Goal: Use online tool/utility: Utilize a website feature to perform a specific function

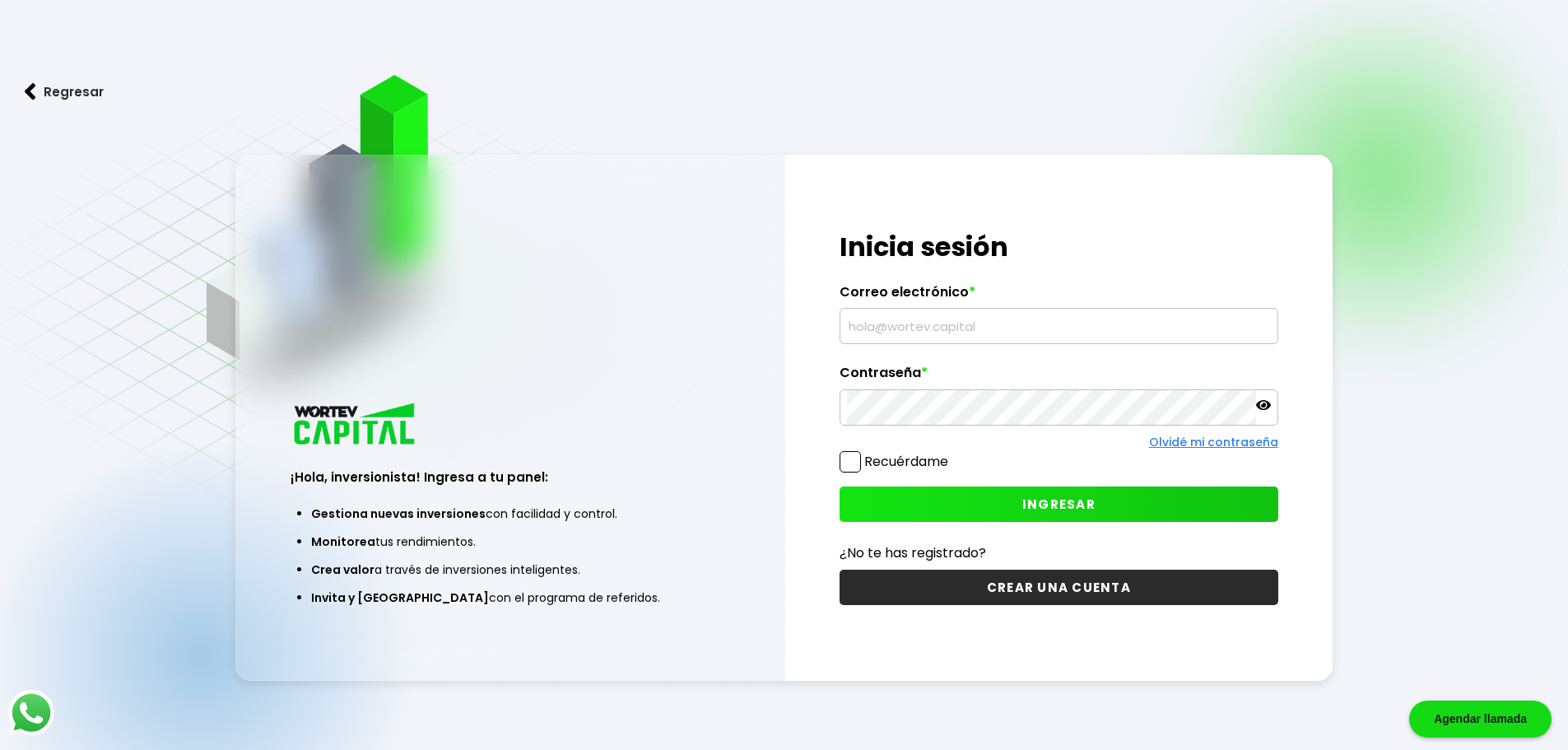
type input "[EMAIL_ADDRESS][DOMAIN_NAME]"
click at [848, 465] on span at bounding box center [850, 462] width 22 height 22
click at [952, 453] on input "Recuérdame" at bounding box center [952, 453] width 0 height 0
click at [993, 497] on button "INGRESAR" at bounding box center [1059, 504] width 439 height 36
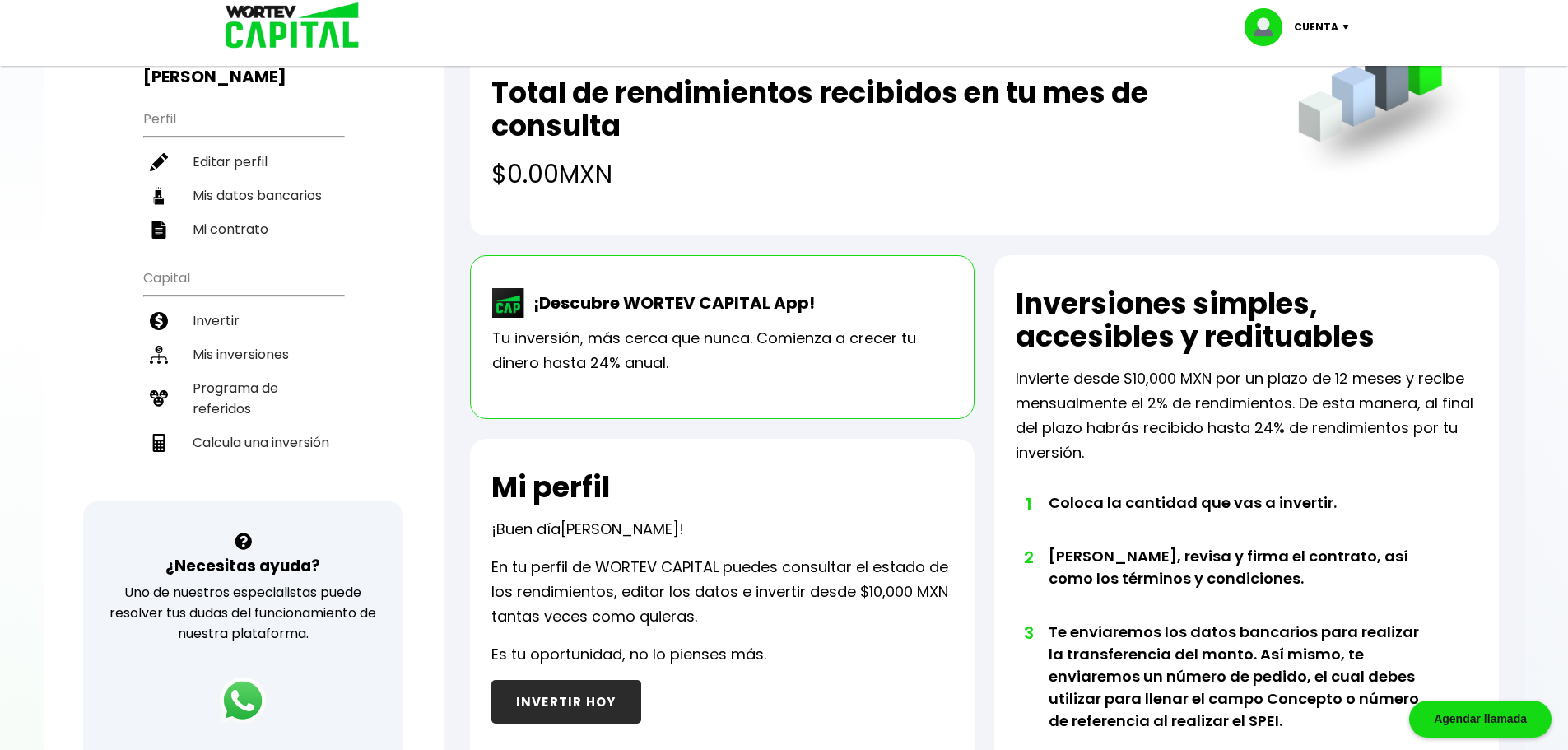
scroll to position [165, 0]
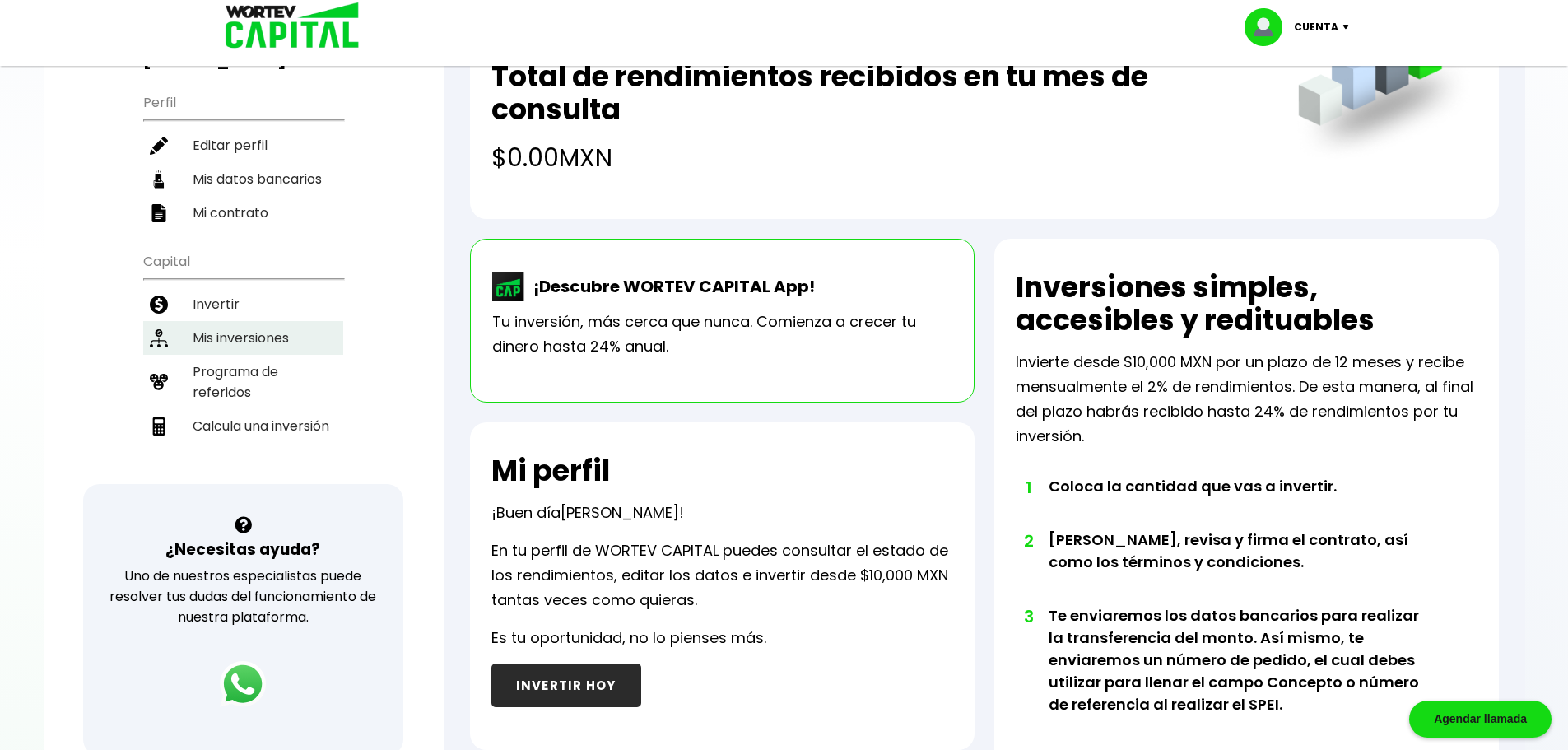
click at [215, 342] on li "Mis inversiones" at bounding box center [243, 338] width 200 height 34
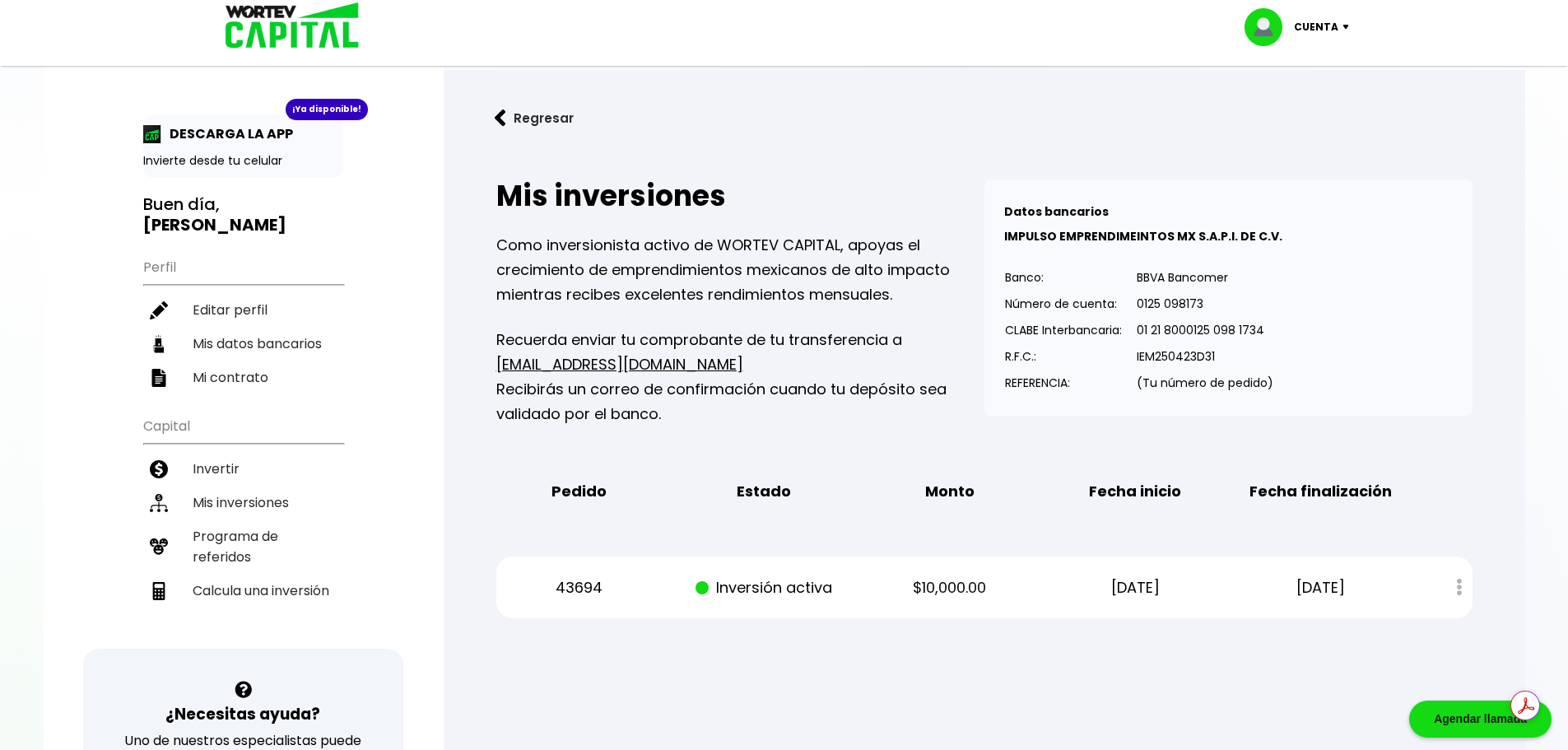
click at [526, 117] on button "Regresar" at bounding box center [534, 118] width 128 height 43
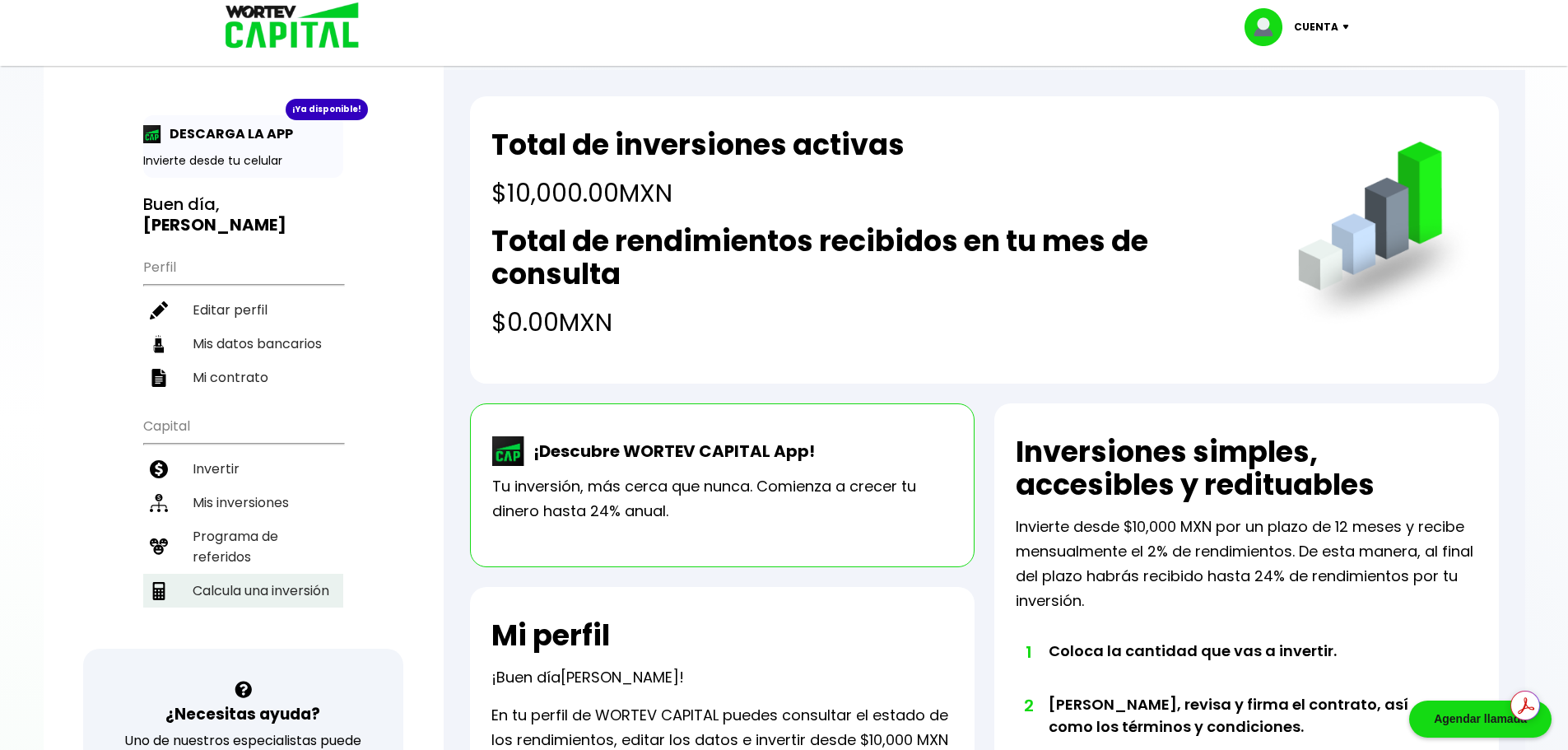
click at [270, 589] on li "Calcula una inversión" at bounding box center [243, 591] width 200 height 34
select select "1"
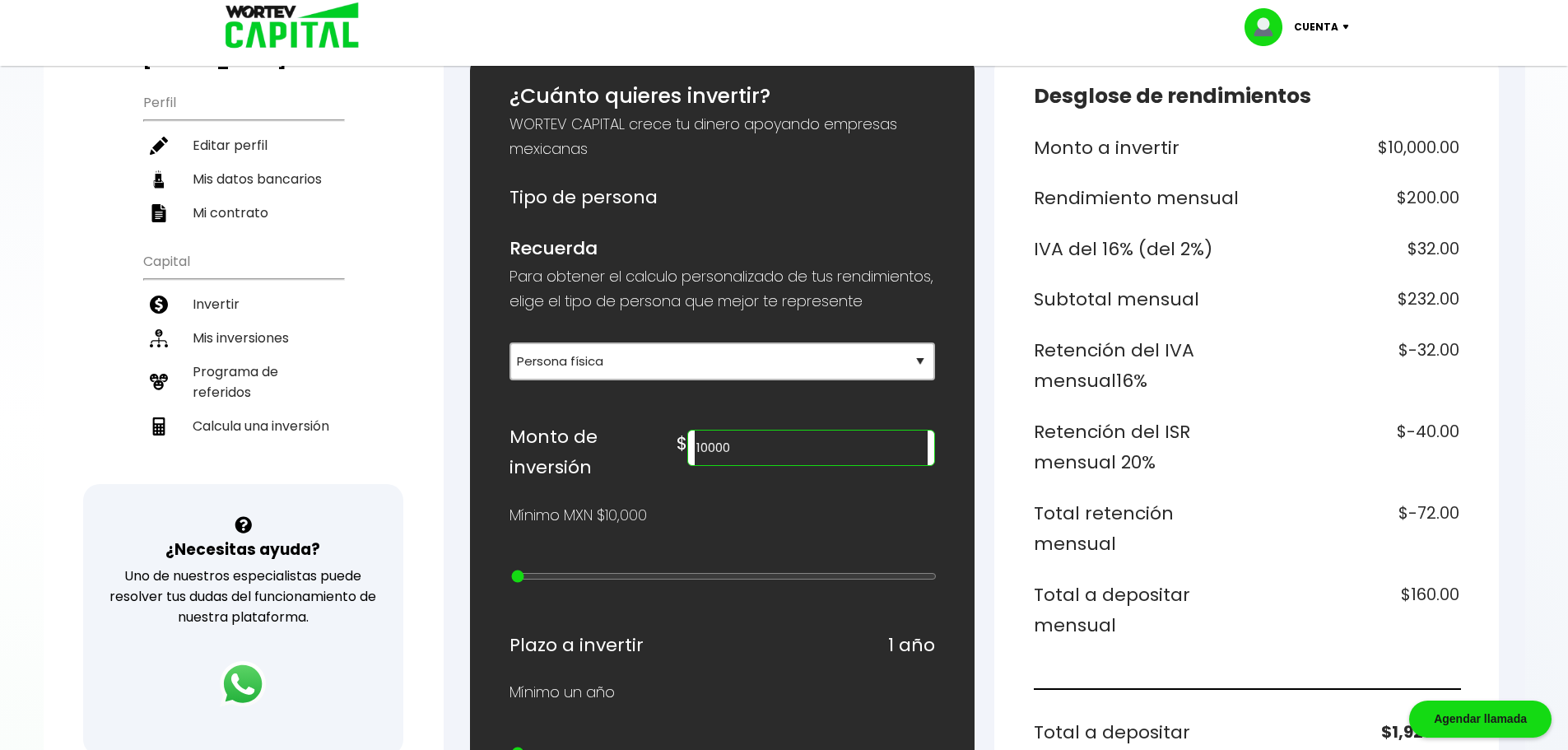
scroll to position [247, 0]
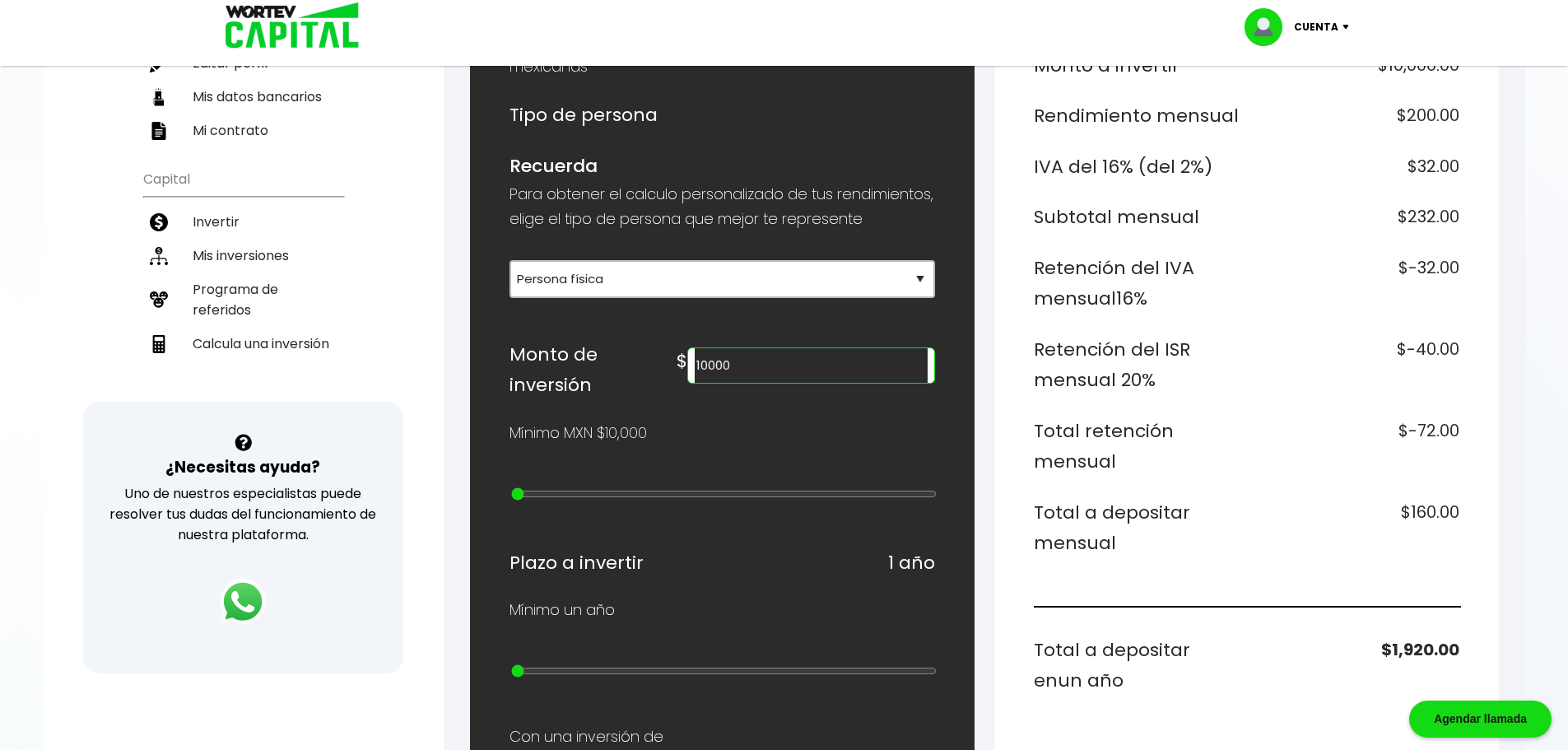
click at [807, 383] on input "10000" at bounding box center [810, 366] width 232 height 35
type input "1"
type input "20000"
type input "1"
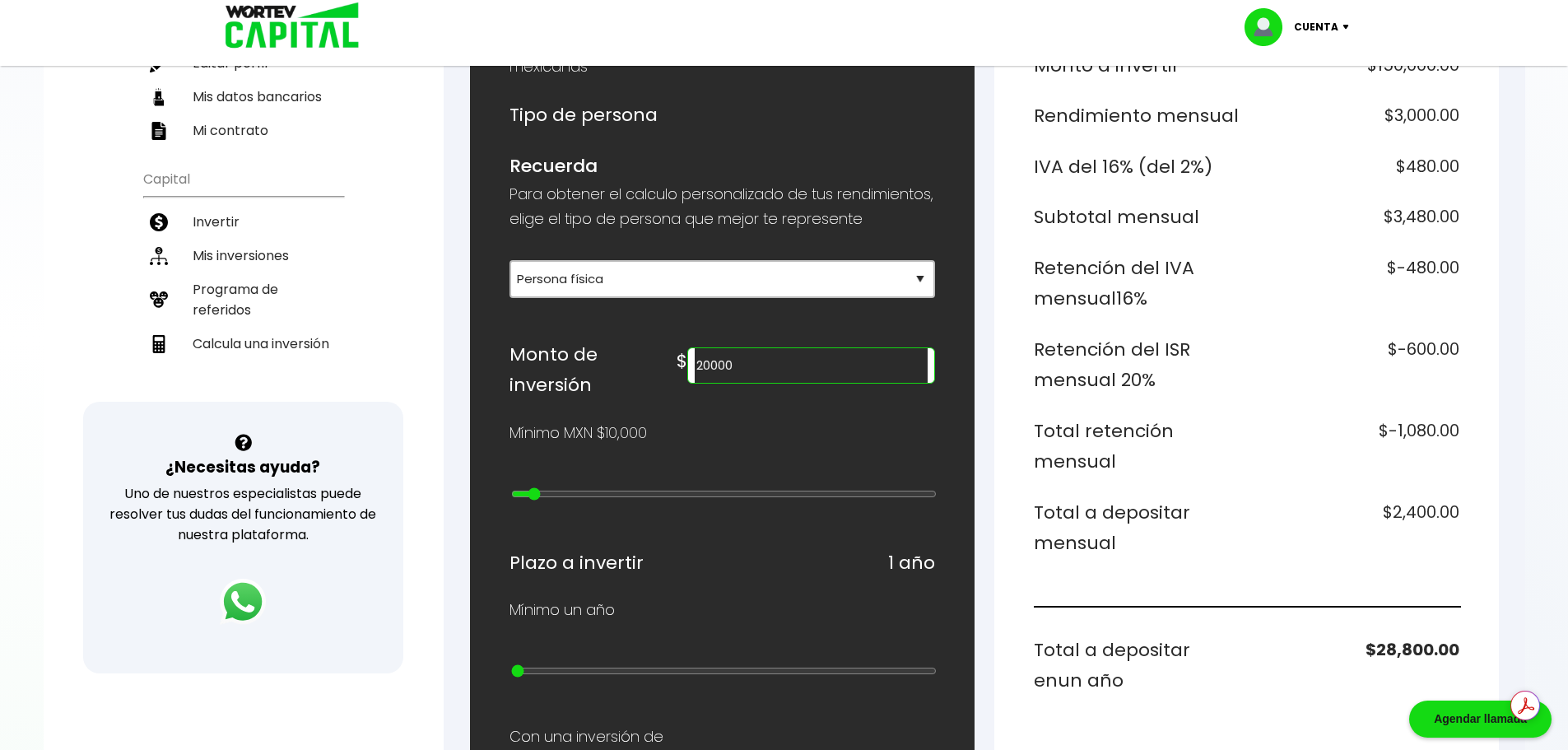
type input "30000"
type input "2"
type input "40000"
type input "3"
type input "50000"
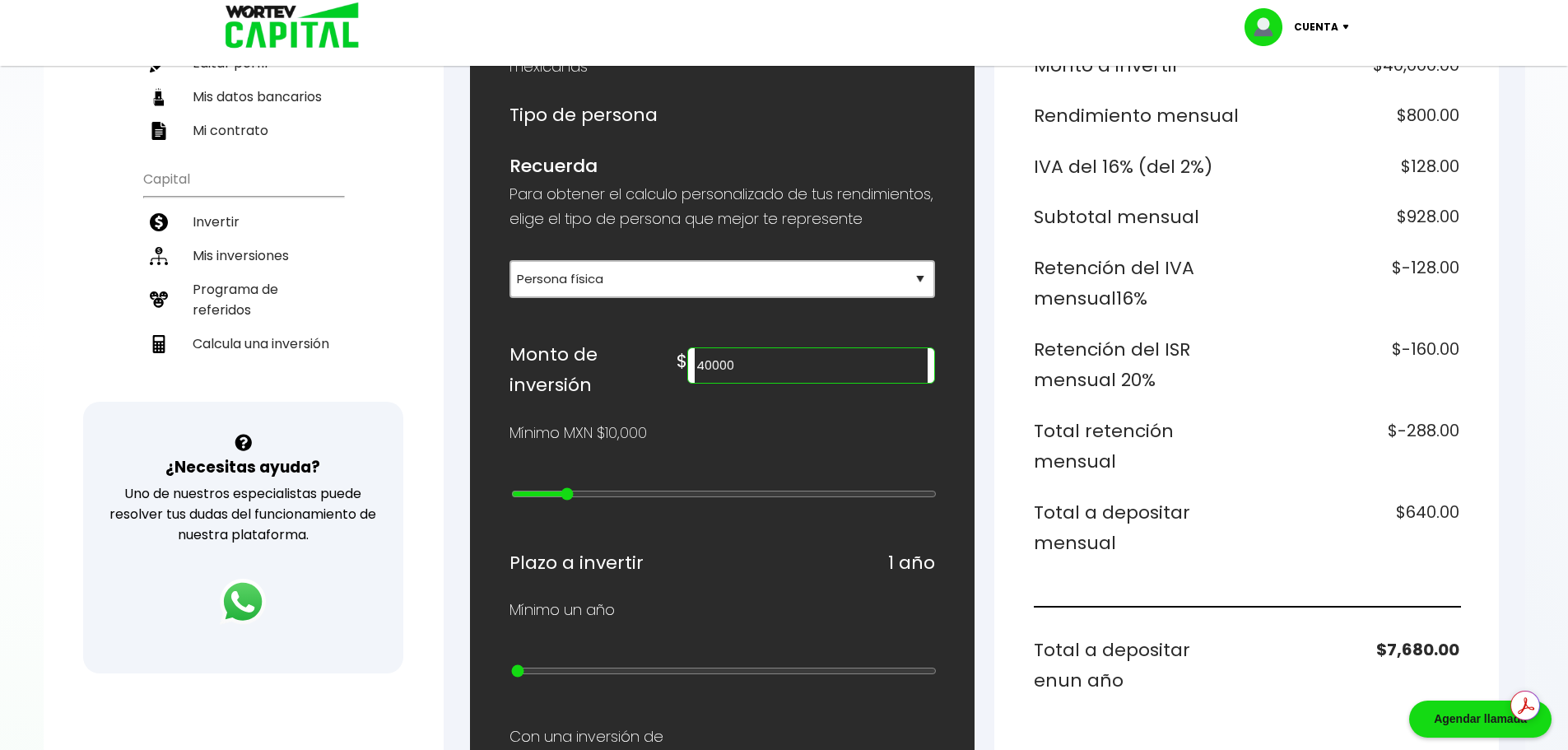
type input "4"
type input "60000"
type input "5"
type input "70000"
type input "6"
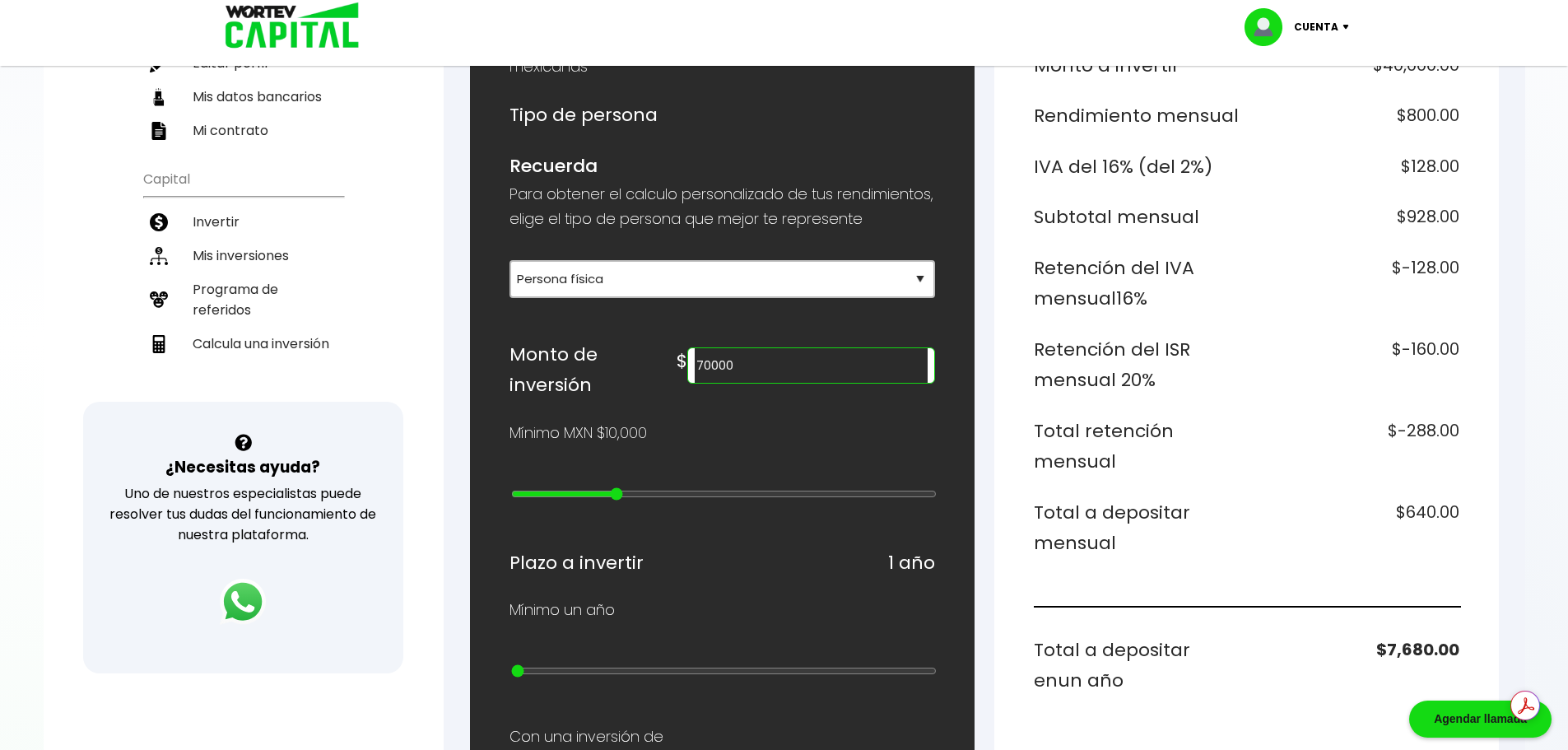
type input "80000"
type input "7"
type input "90000"
type input "8"
type input "100000"
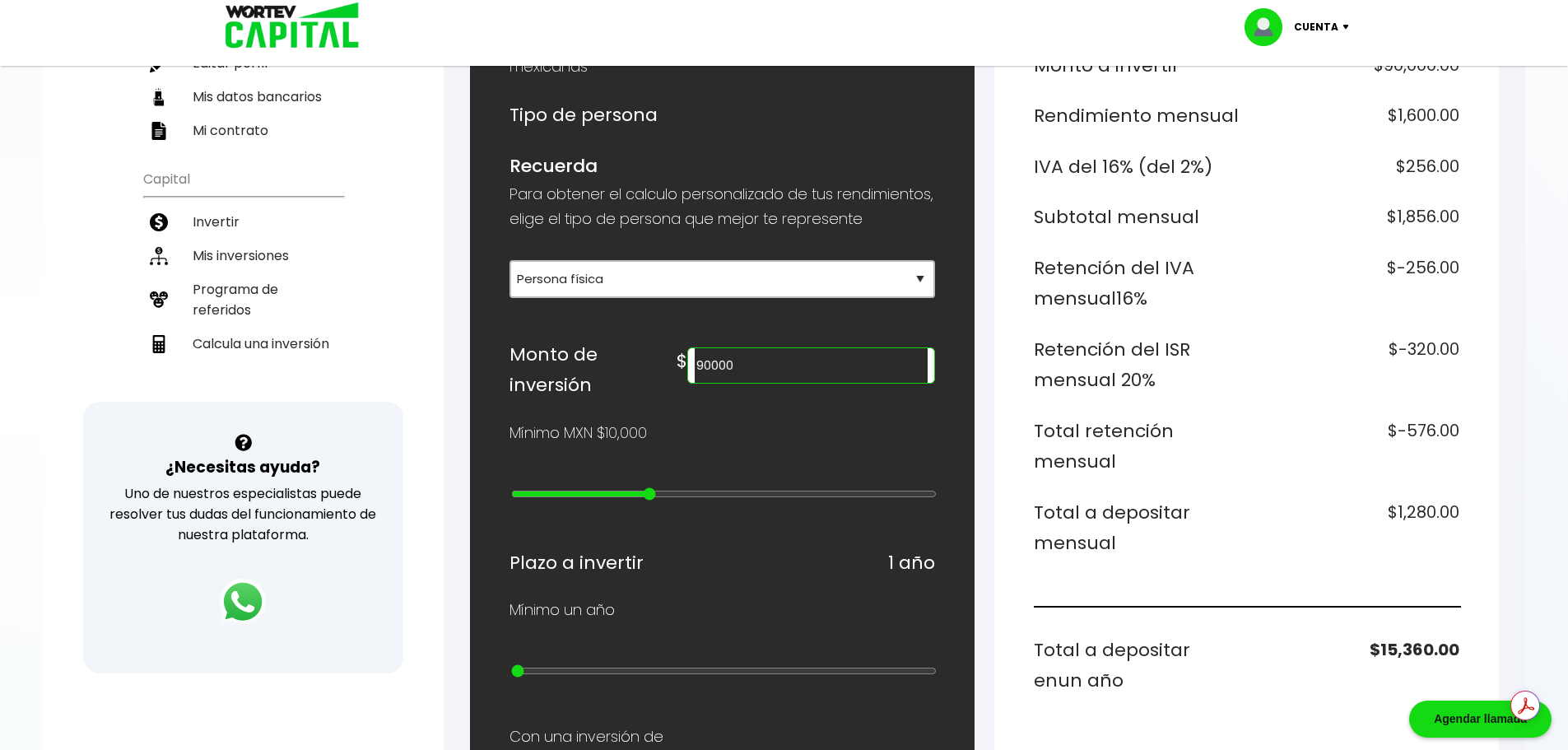
type input "9"
type input "200000"
type input "10"
type input "300000"
type input "11"
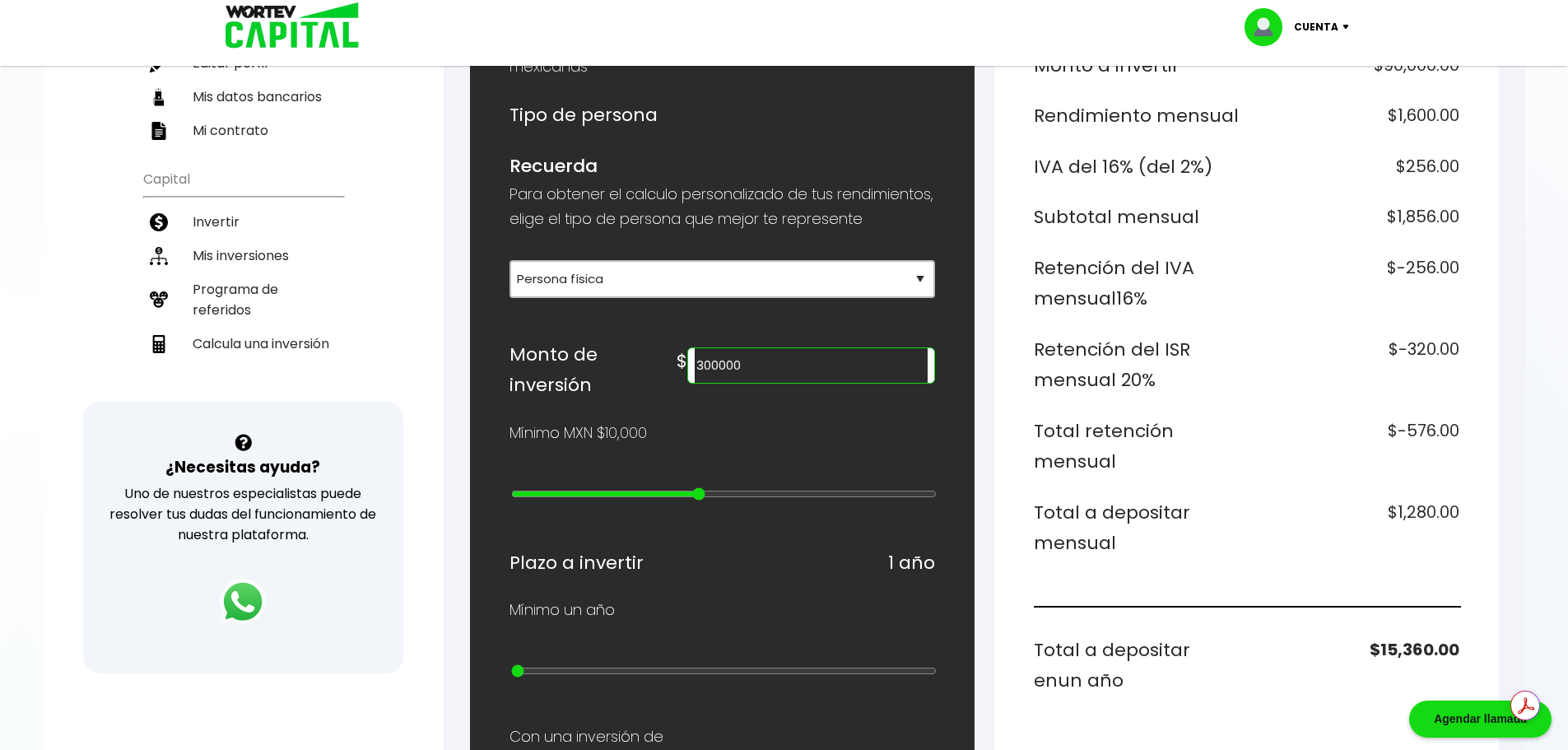
type input "400000"
type input "12"
type input "500000"
type input "13"
type input "600000"
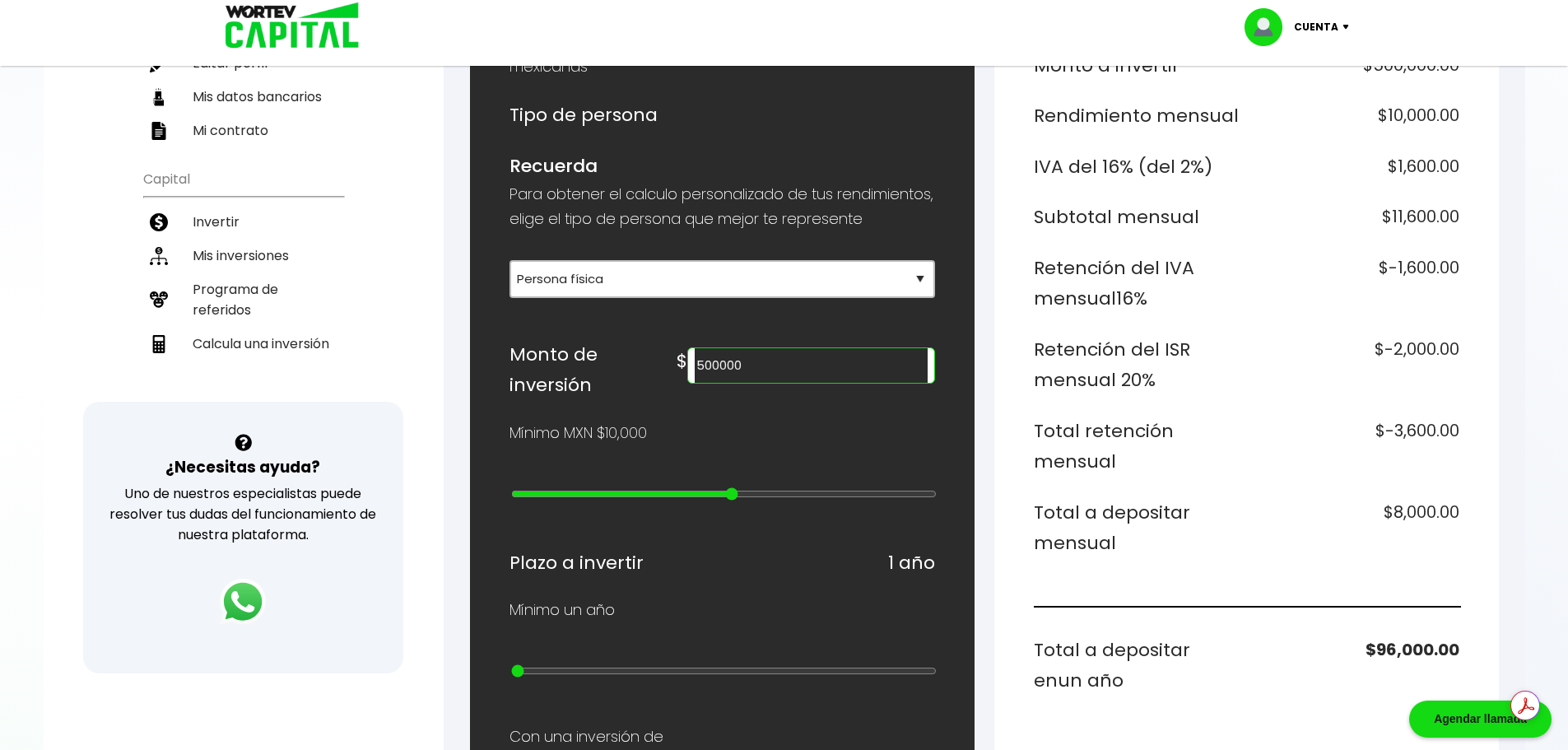
type input "14"
type input "700000"
type input "15"
type input "800000"
type input "16"
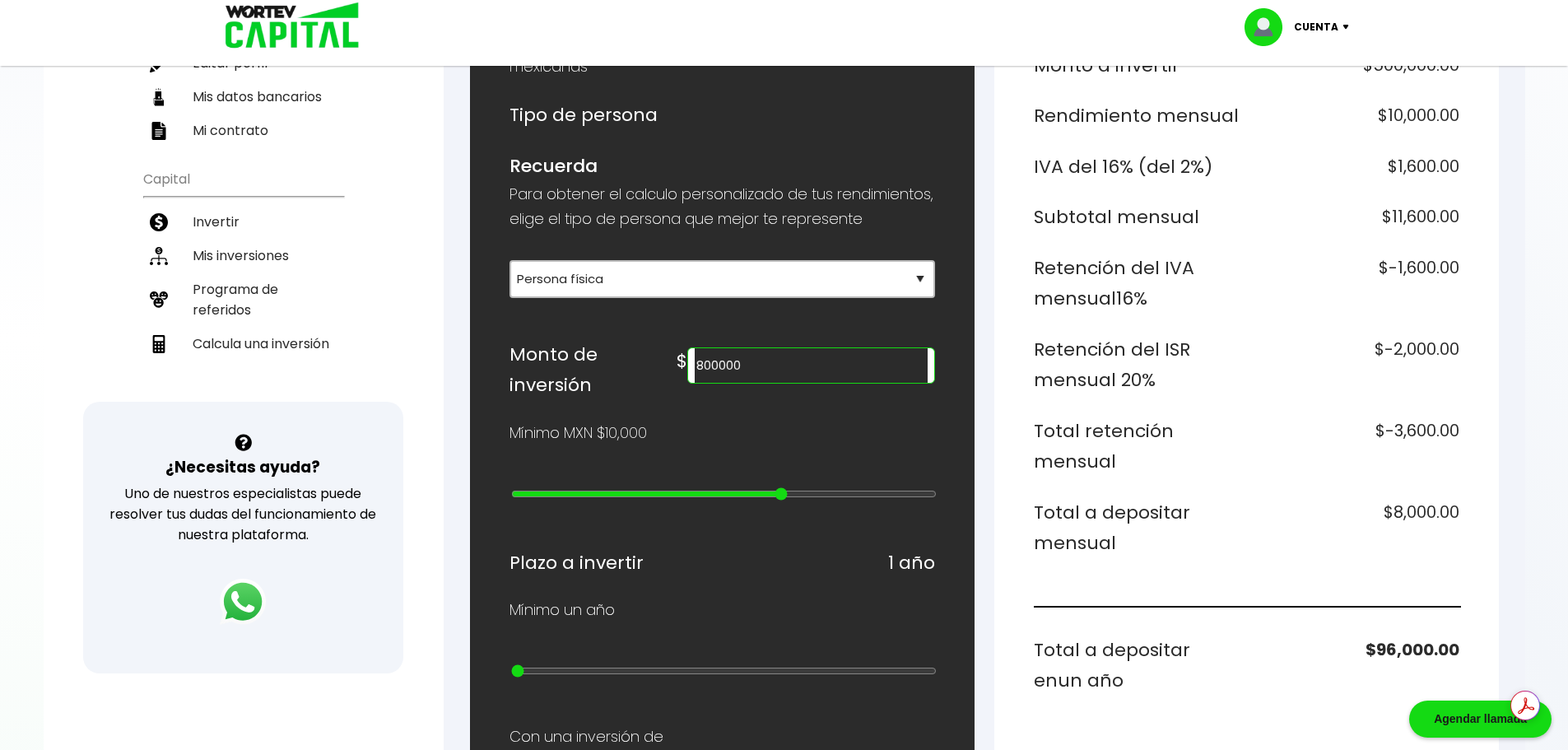
type input "900000"
type input "17"
type input "1000000"
type input "18"
type input "2000000"
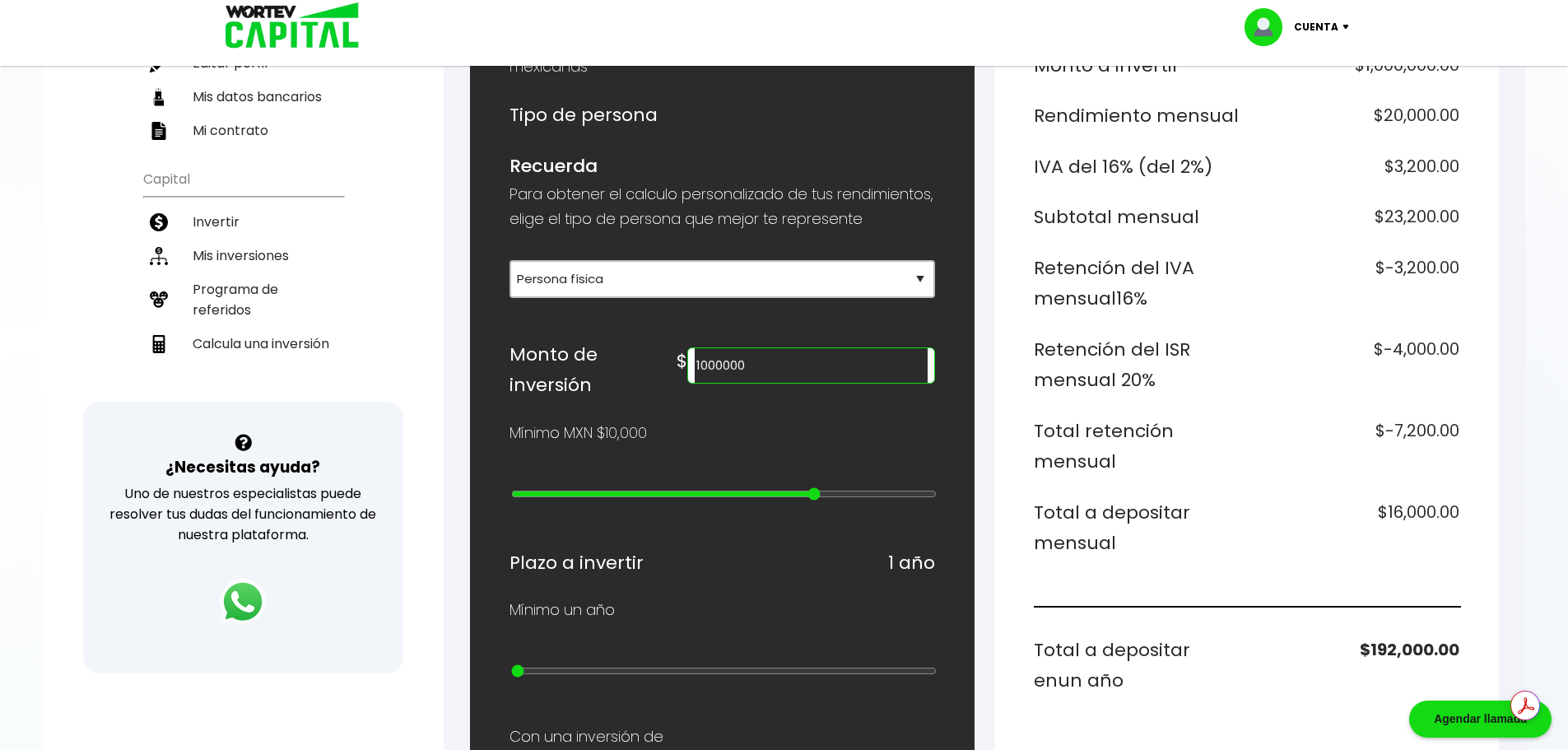
type input "19"
type input "3000000"
type input "20"
type input "4000000"
type input "21"
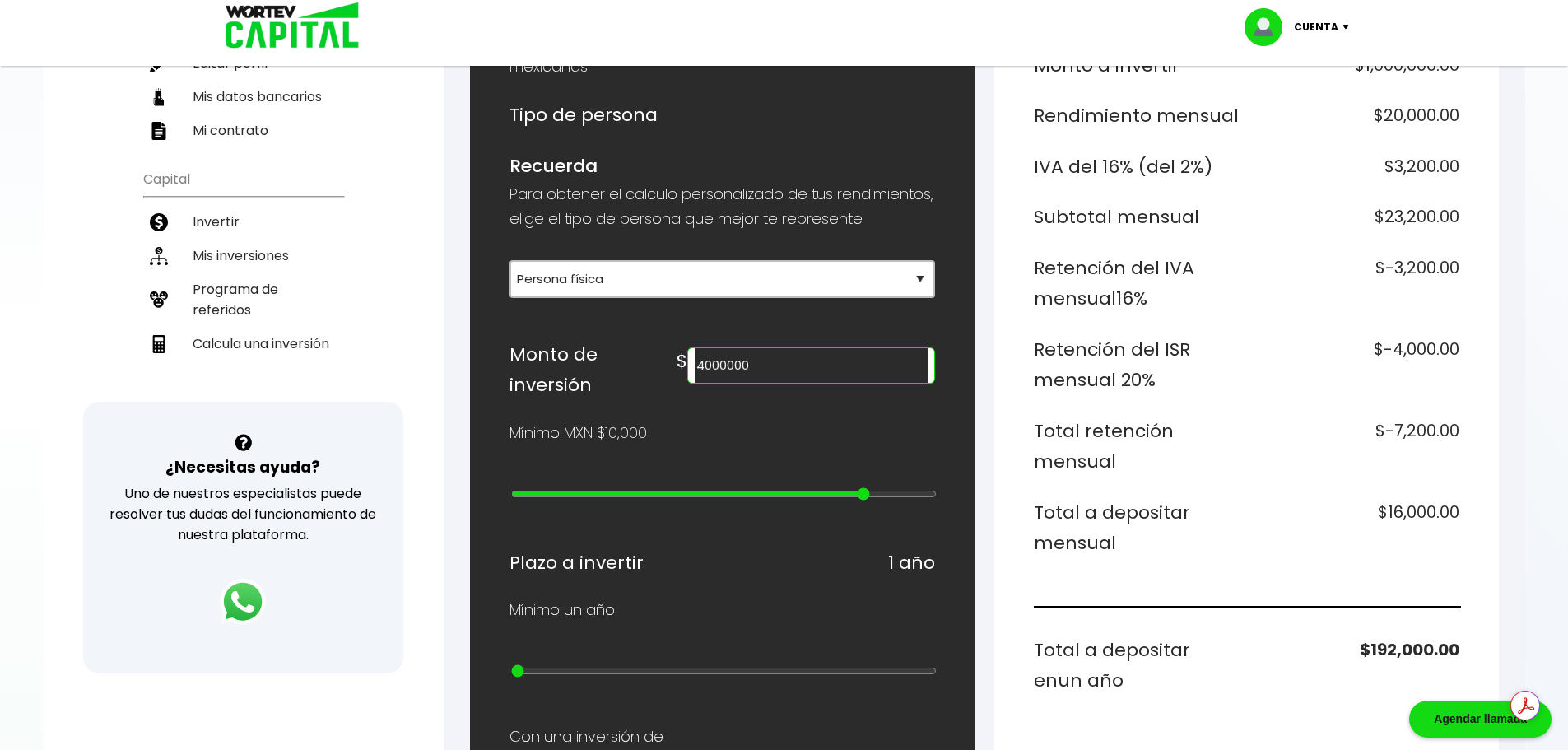
type input "5000000"
type input "22"
type input "10000000"
type input "23"
type input "15000000"
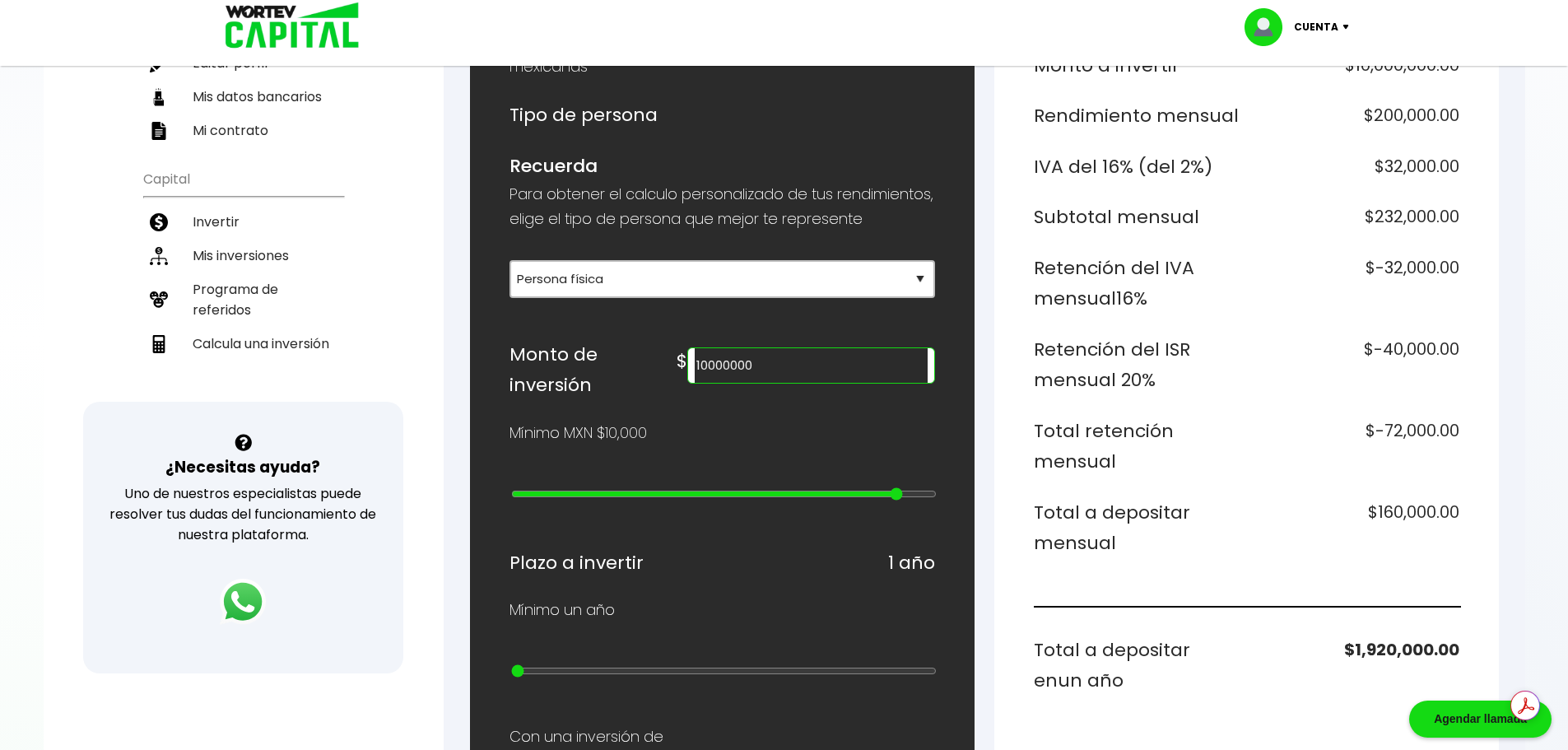
type input "24"
type input "20000000"
drag, startPoint x: 516, startPoint y: 498, endPoint x: 960, endPoint y: 515, distance: 444.3
type input "25"
click at [937, 500] on input "range" at bounding box center [724, 494] width 426 height 13
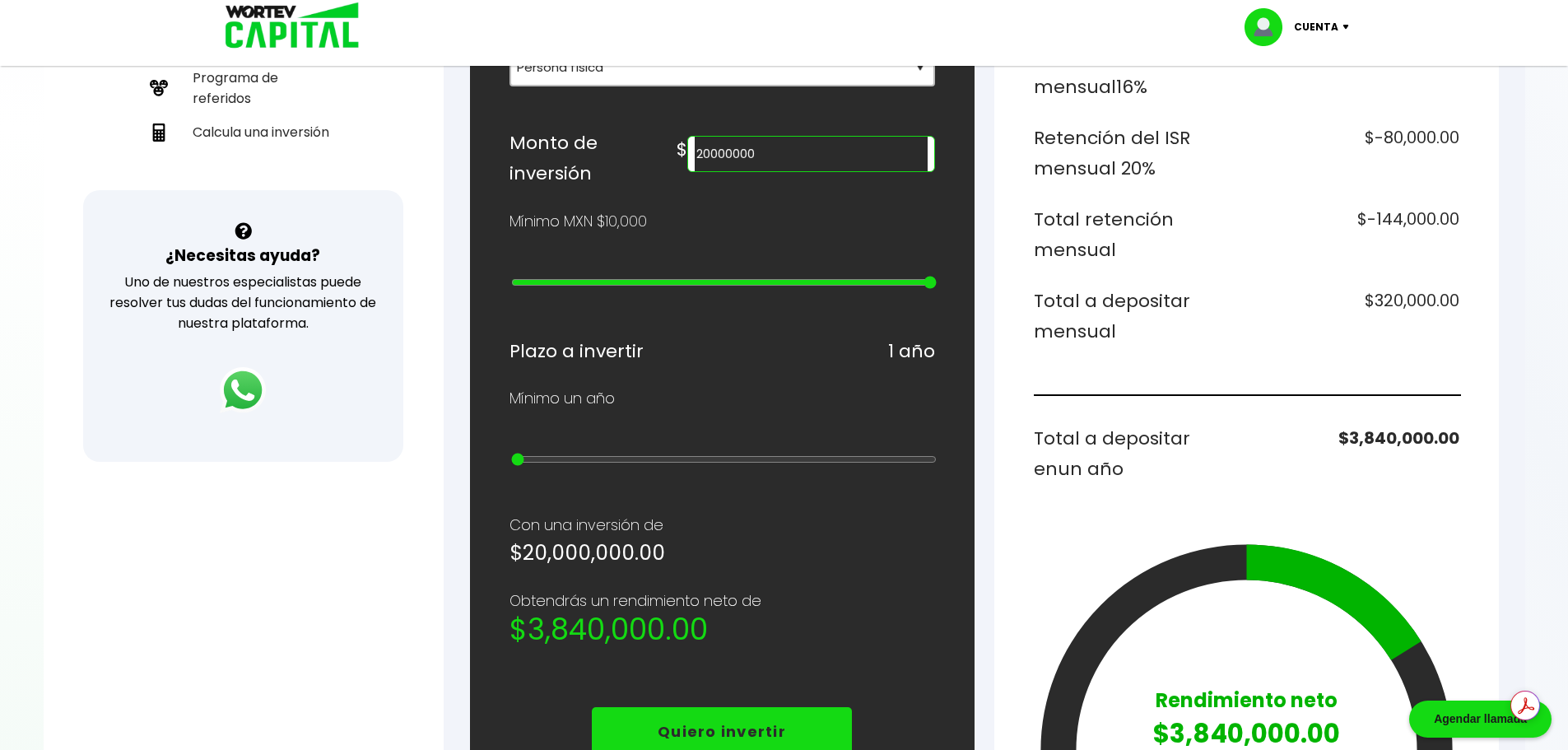
scroll to position [494, 0]
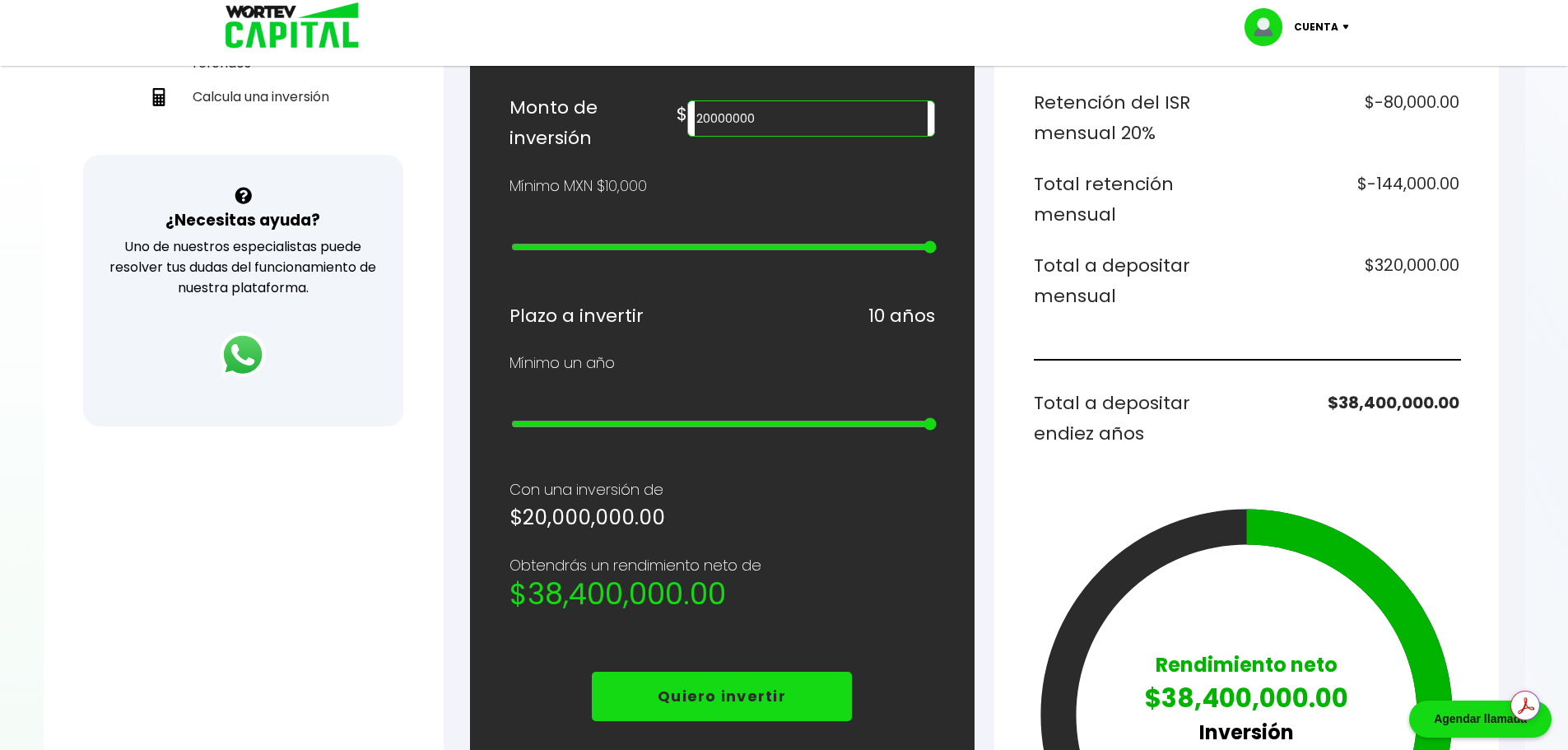
drag, startPoint x: 517, startPoint y: 432, endPoint x: 946, endPoint y: 437, distance: 429.0
click at [937, 431] on input "range" at bounding box center [724, 424] width 426 height 13
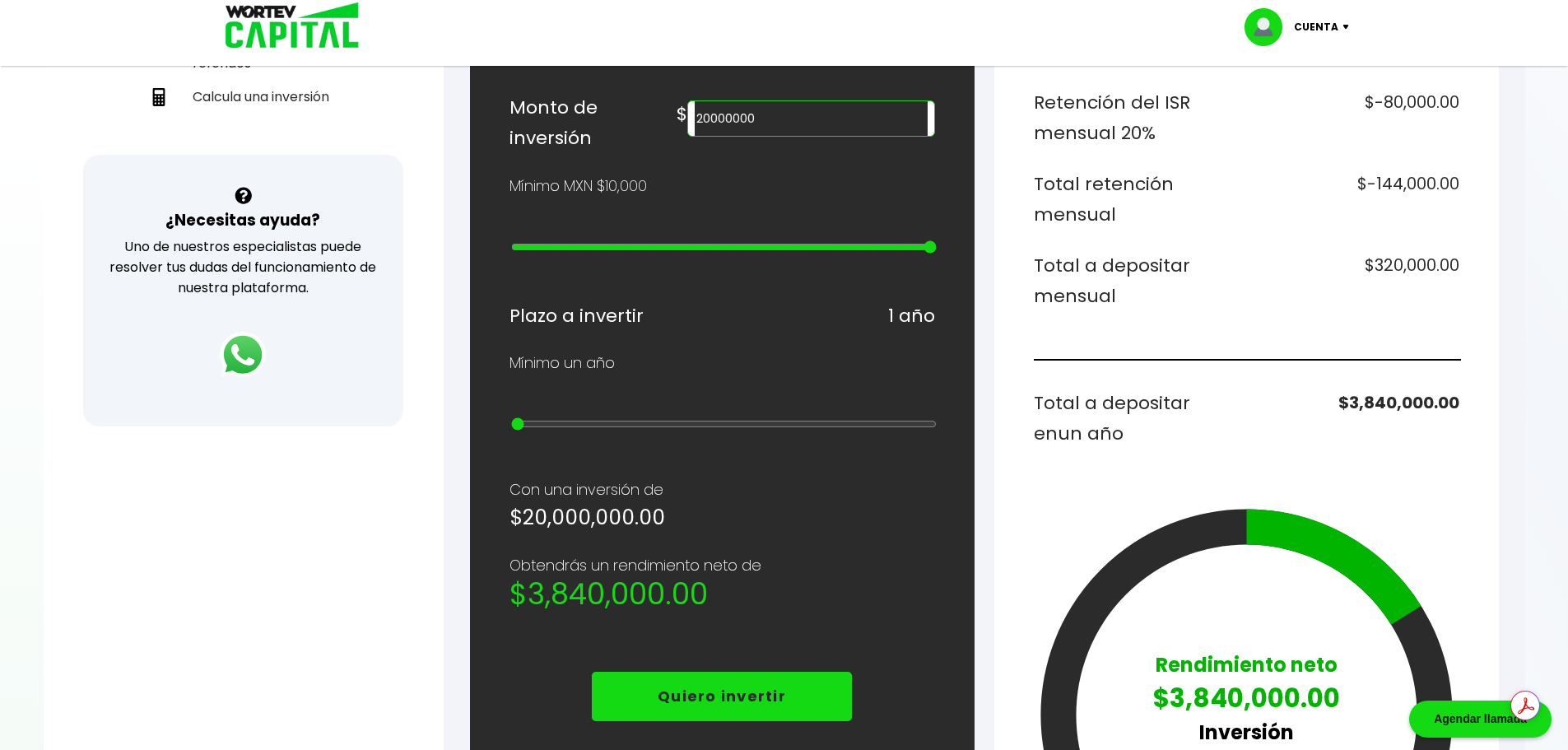
drag, startPoint x: 926, startPoint y: 432, endPoint x: 482, endPoint y: 446, distance: 444.2
type input "1"
click at [511, 431] on input "range" at bounding box center [724, 424] width 426 height 13
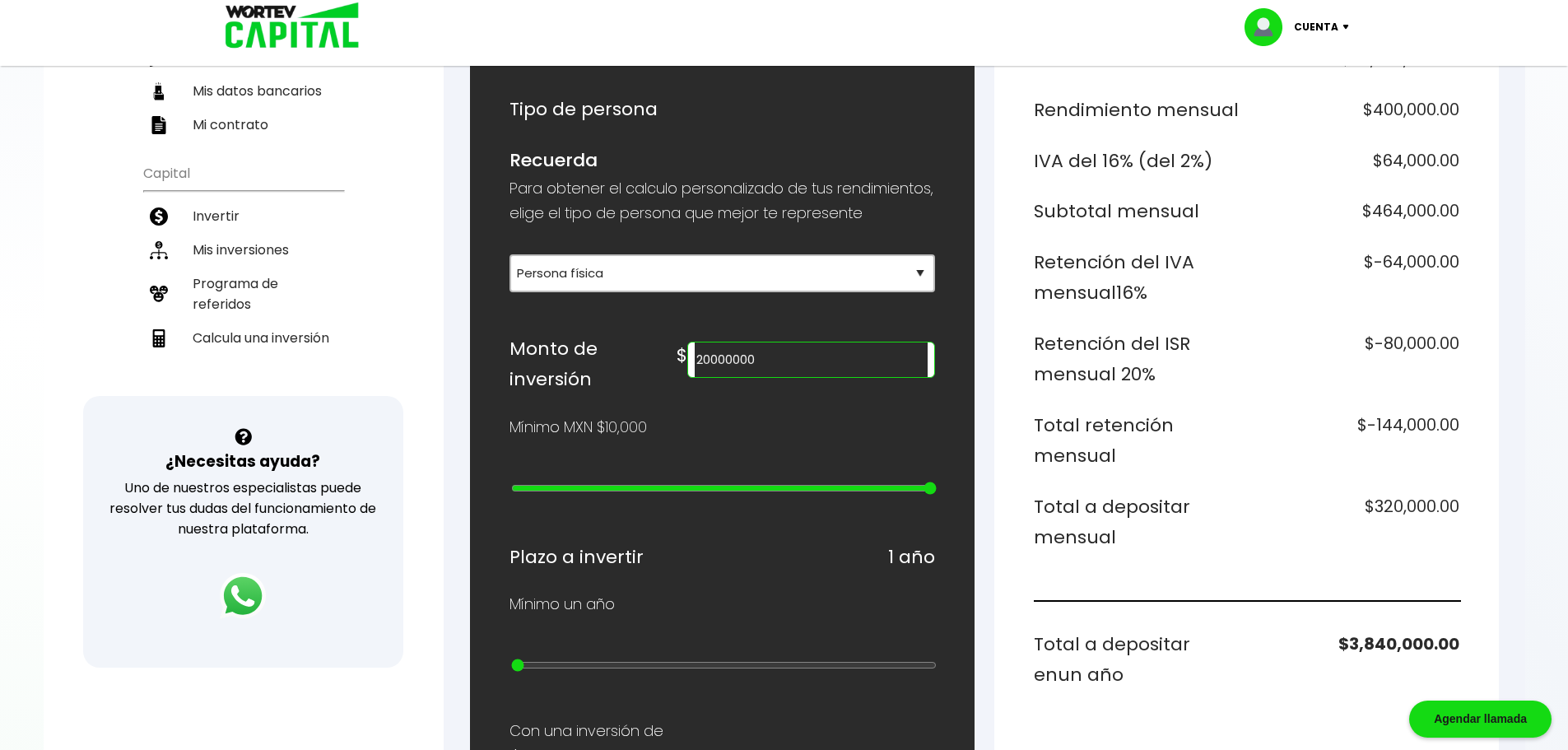
scroll to position [247, 0]
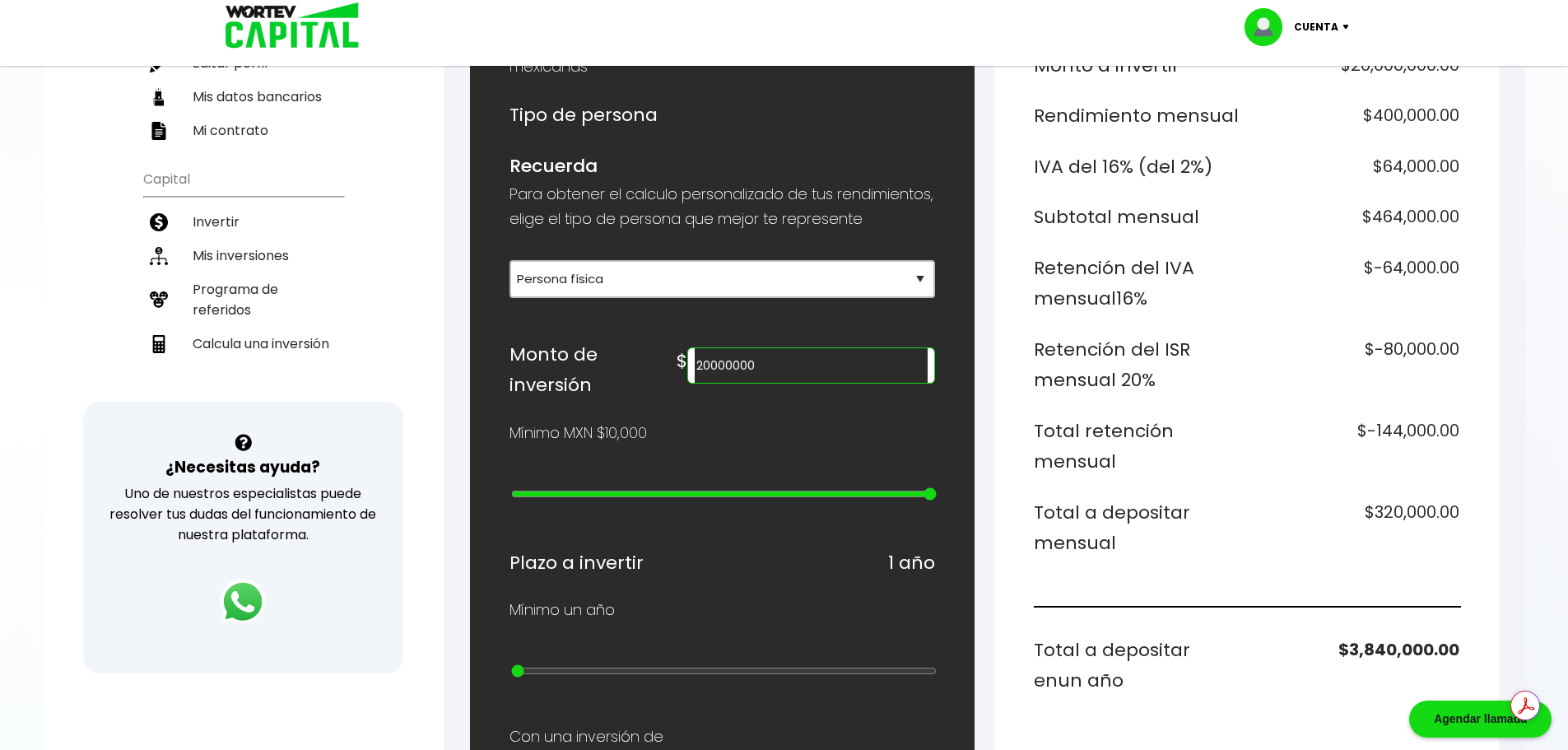
type input "15000000"
type input "24"
type input "5000000"
type input "22"
type input "3000000"
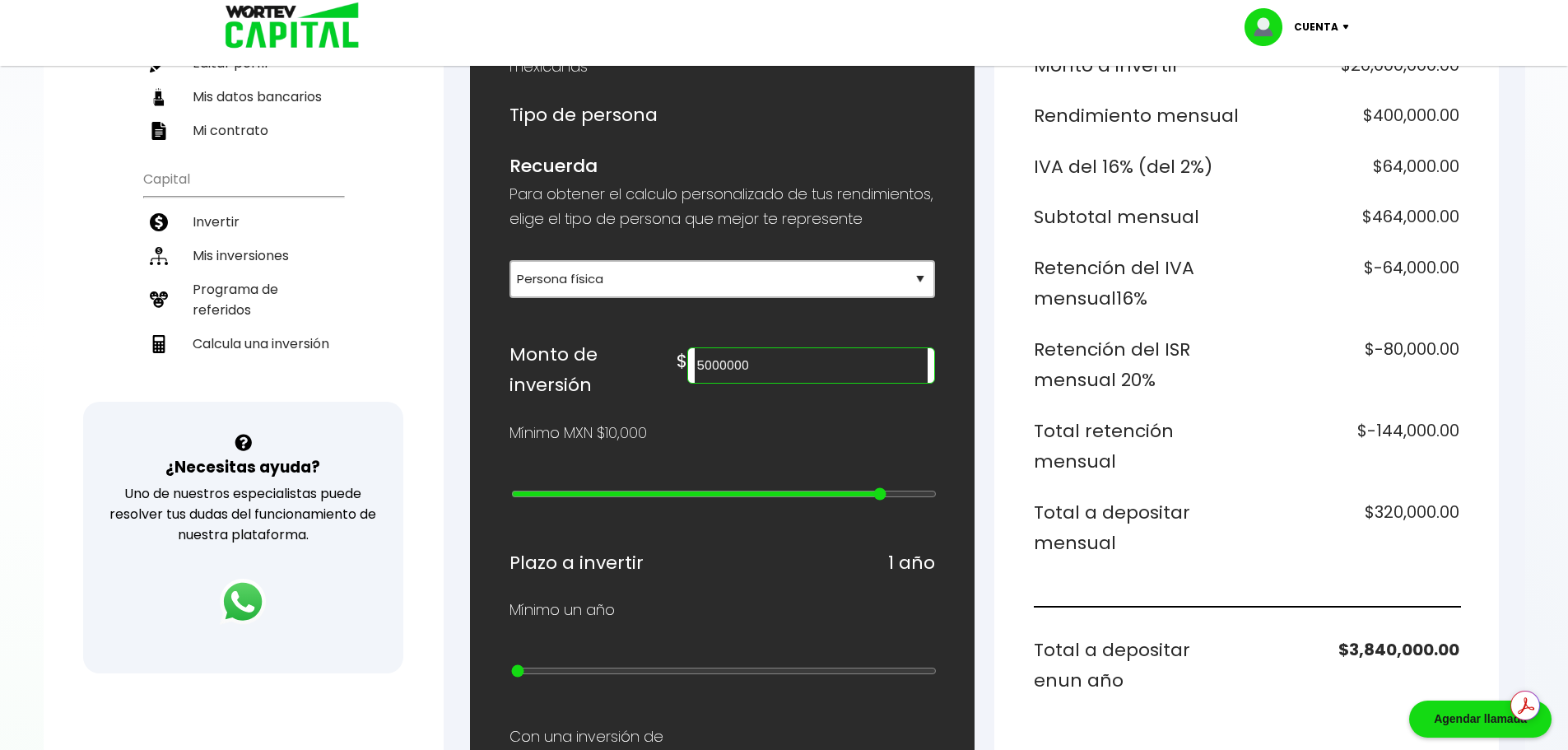
type input "20"
type input "1000000"
type input "18"
type input "800000"
type input "16"
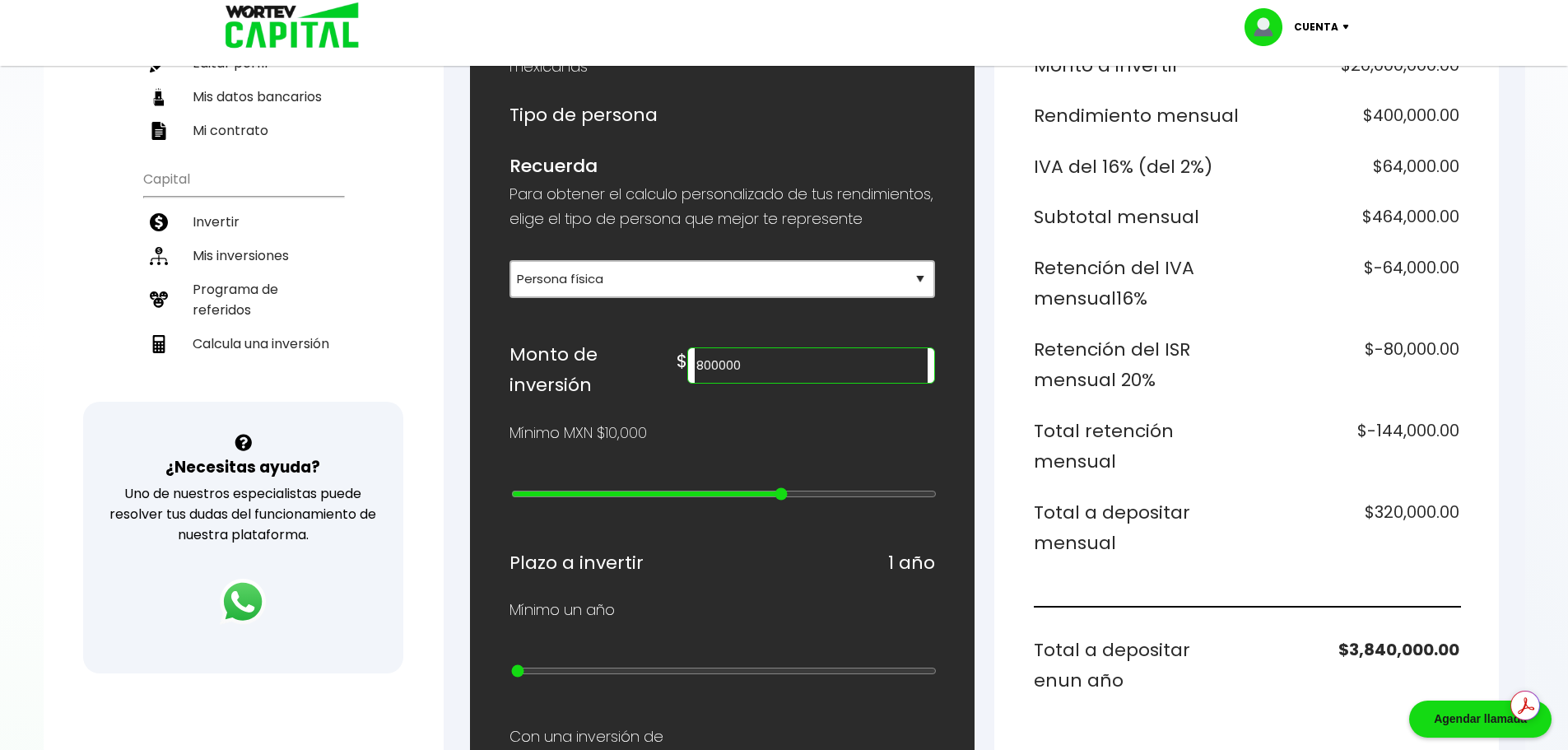
type input "600000"
type input "14"
type input "400000"
type input "12"
type input "300000"
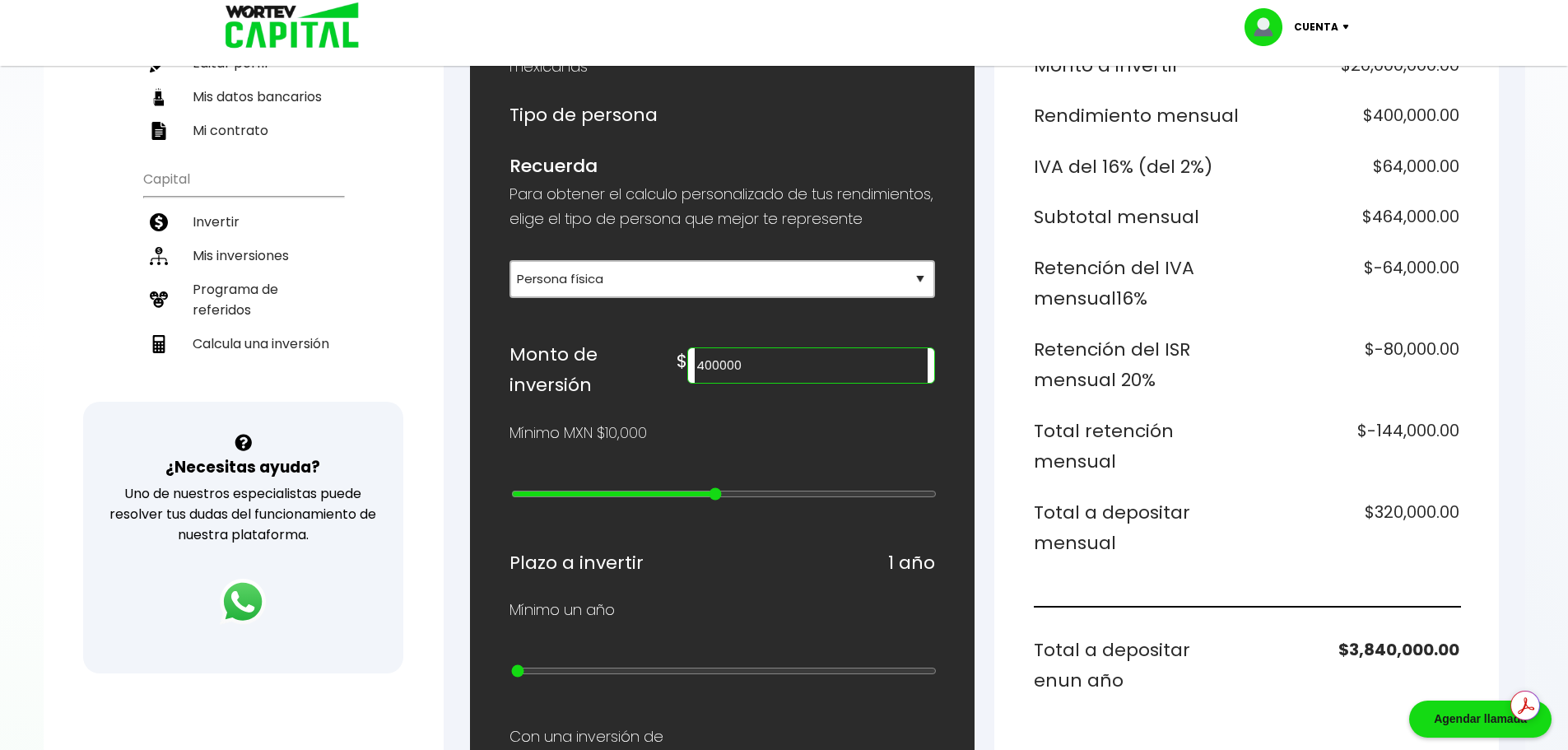
type input "11"
type input "200000"
type input "10"
type input "90000"
type input "8"
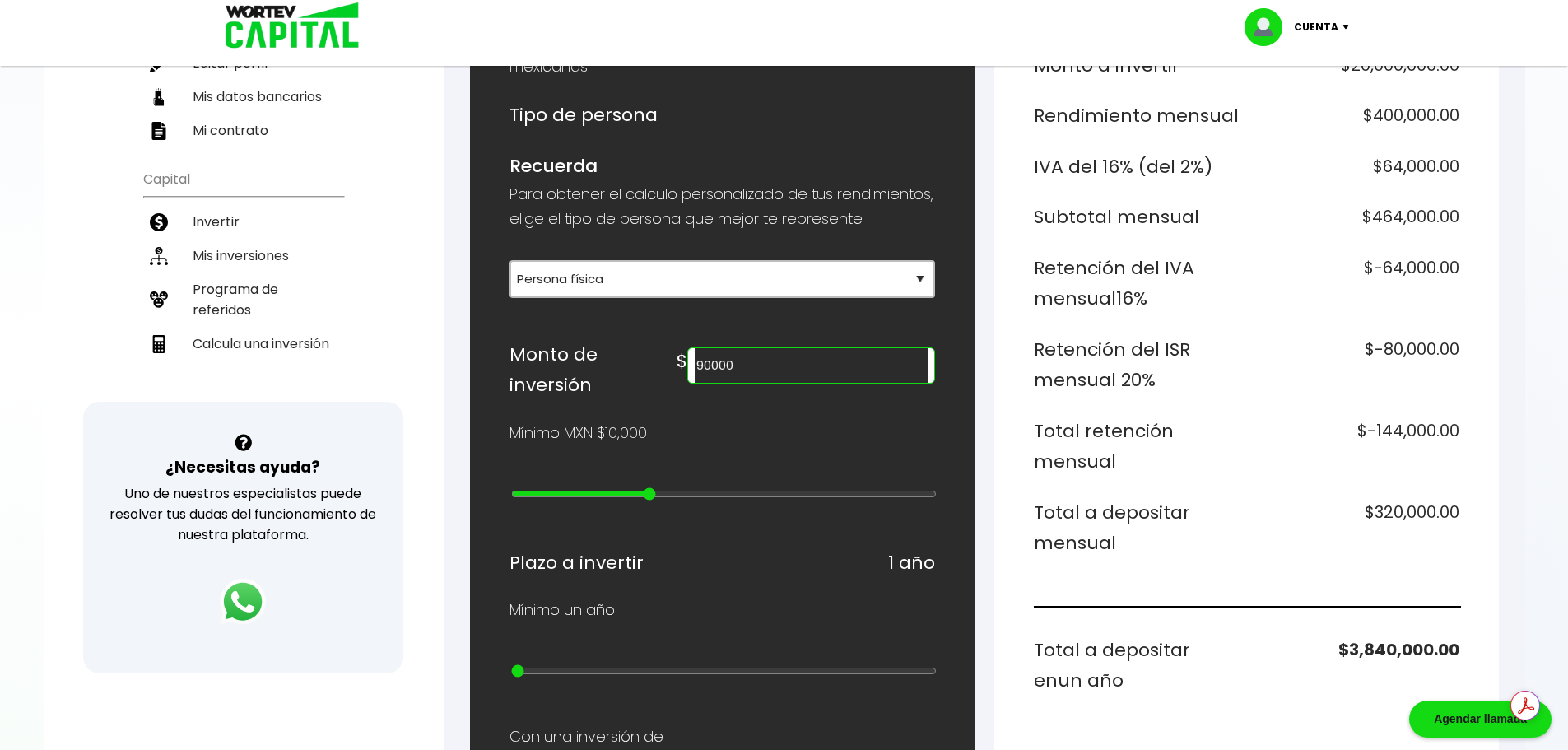
type input "80000"
type input "7"
type input "60000"
type input "5"
type input "50000"
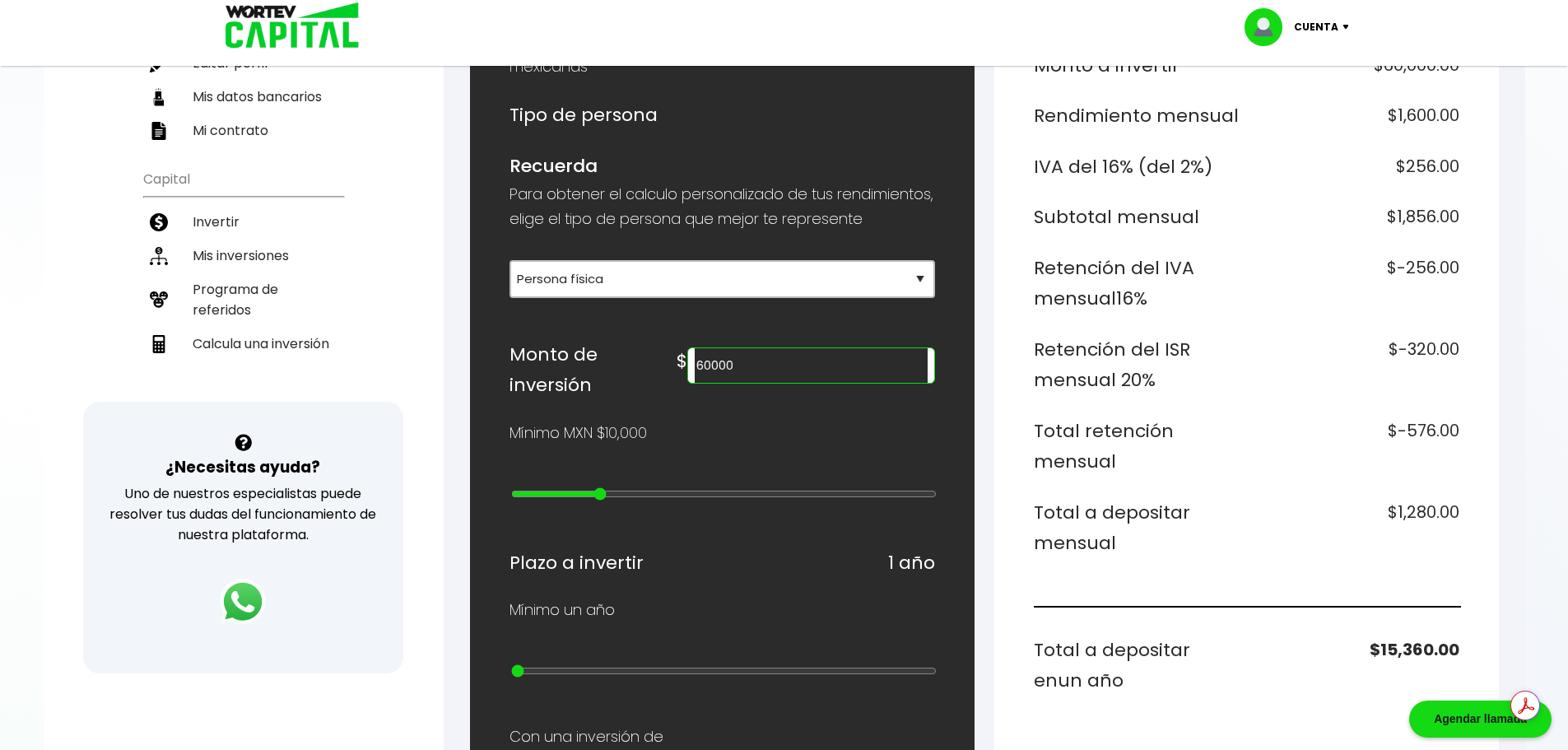
type input "4"
type input "40000"
type input "3"
type input "30000"
type input "2"
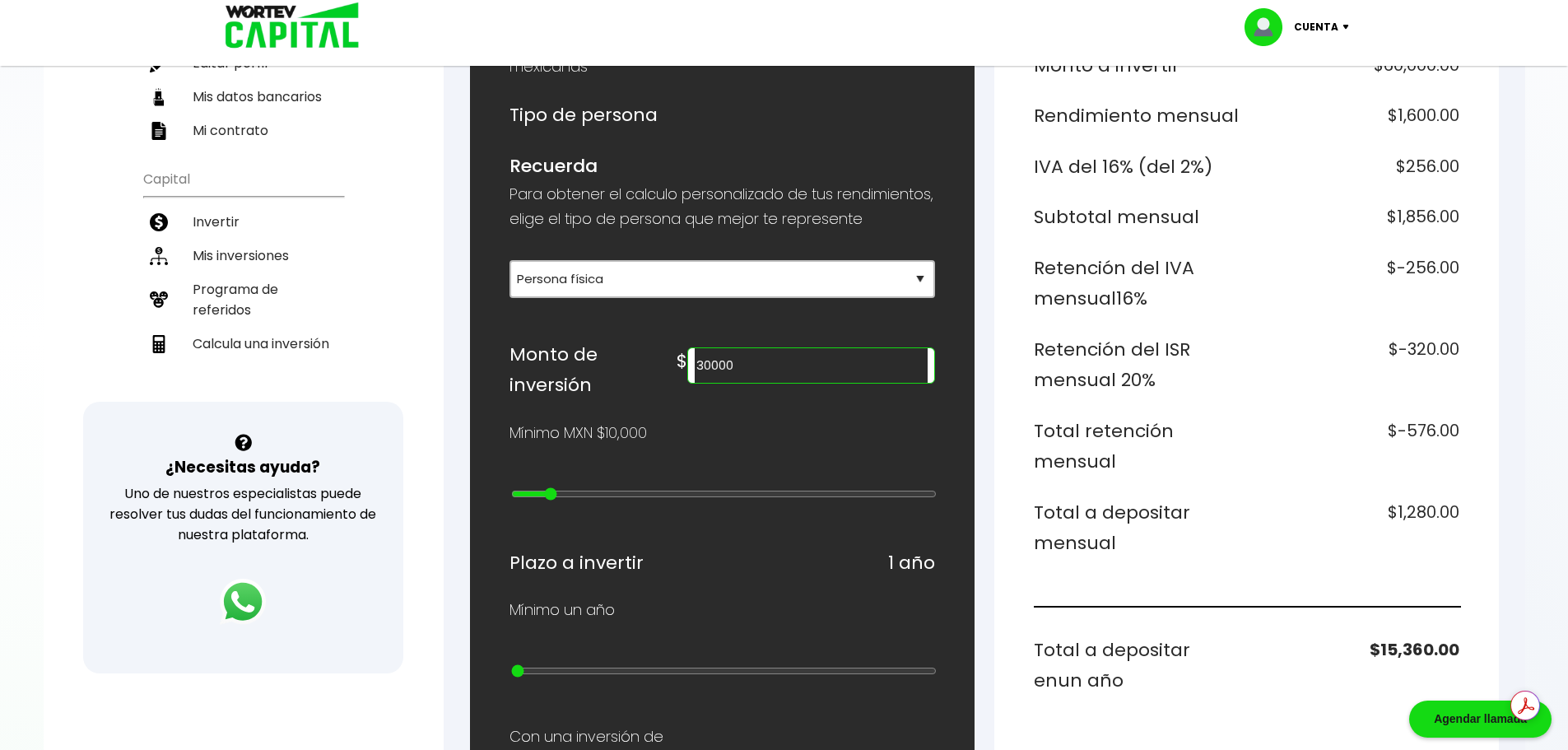
type input "20000"
type input "1"
type input "10000"
drag, startPoint x: 927, startPoint y: 498, endPoint x: 465, endPoint y: 489, distance: 462.1
type input "0"
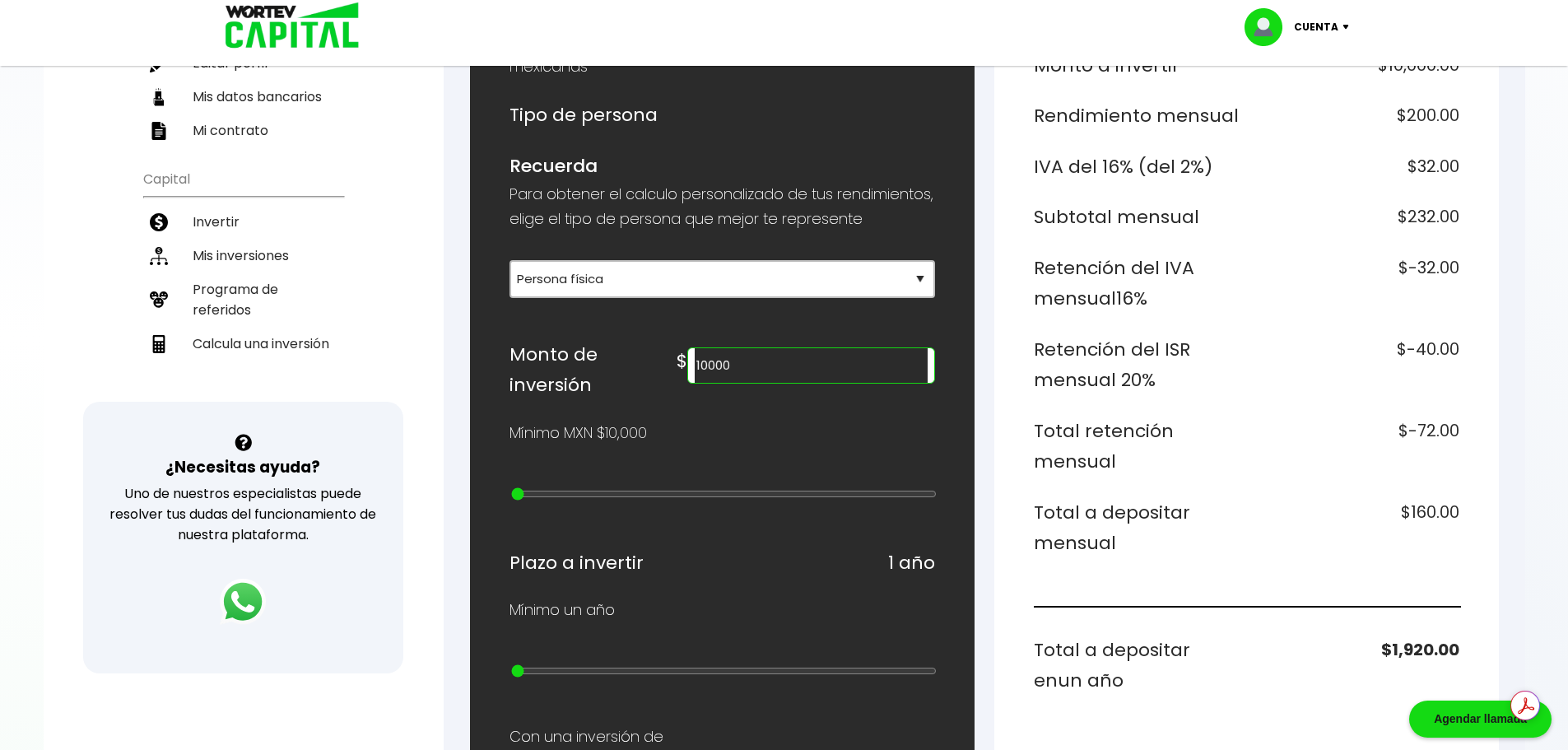
click at [511, 489] on input "range" at bounding box center [724, 494] width 426 height 13
click at [832, 383] on input "10000" at bounding box center [810, 366] width 232 height 35
type input "2"
type input "5"
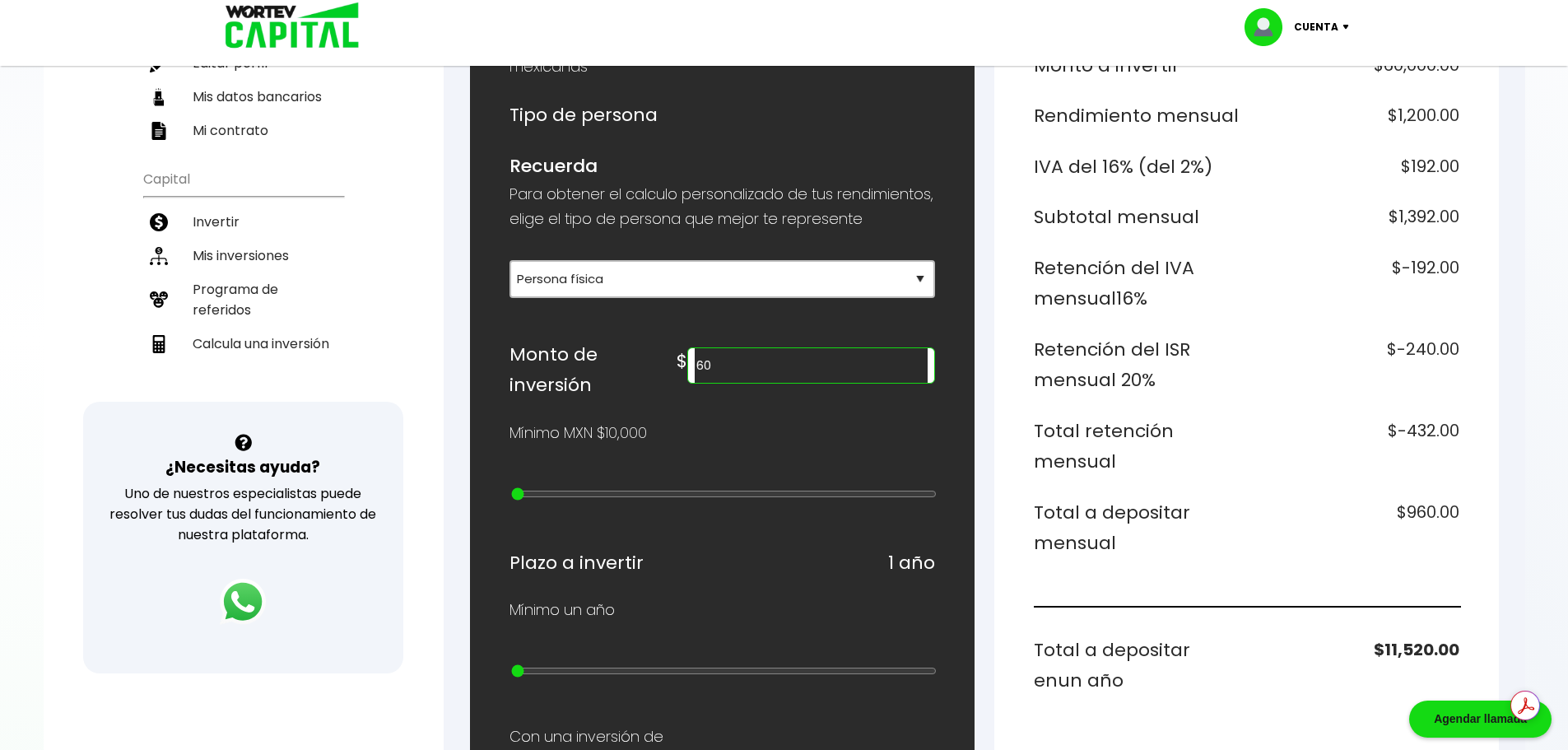
type input "6"
type input "7"
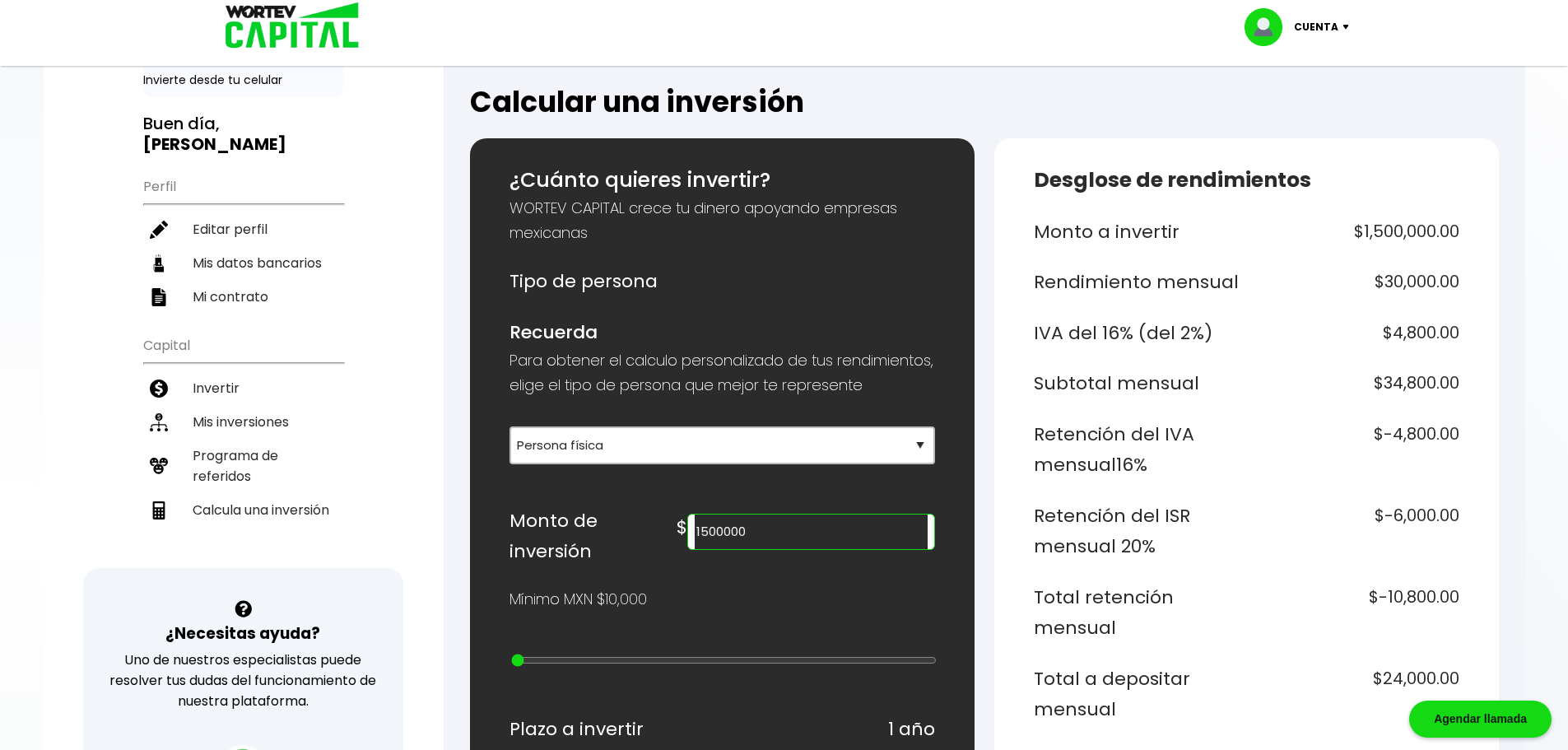
scroll to position [0, 0]
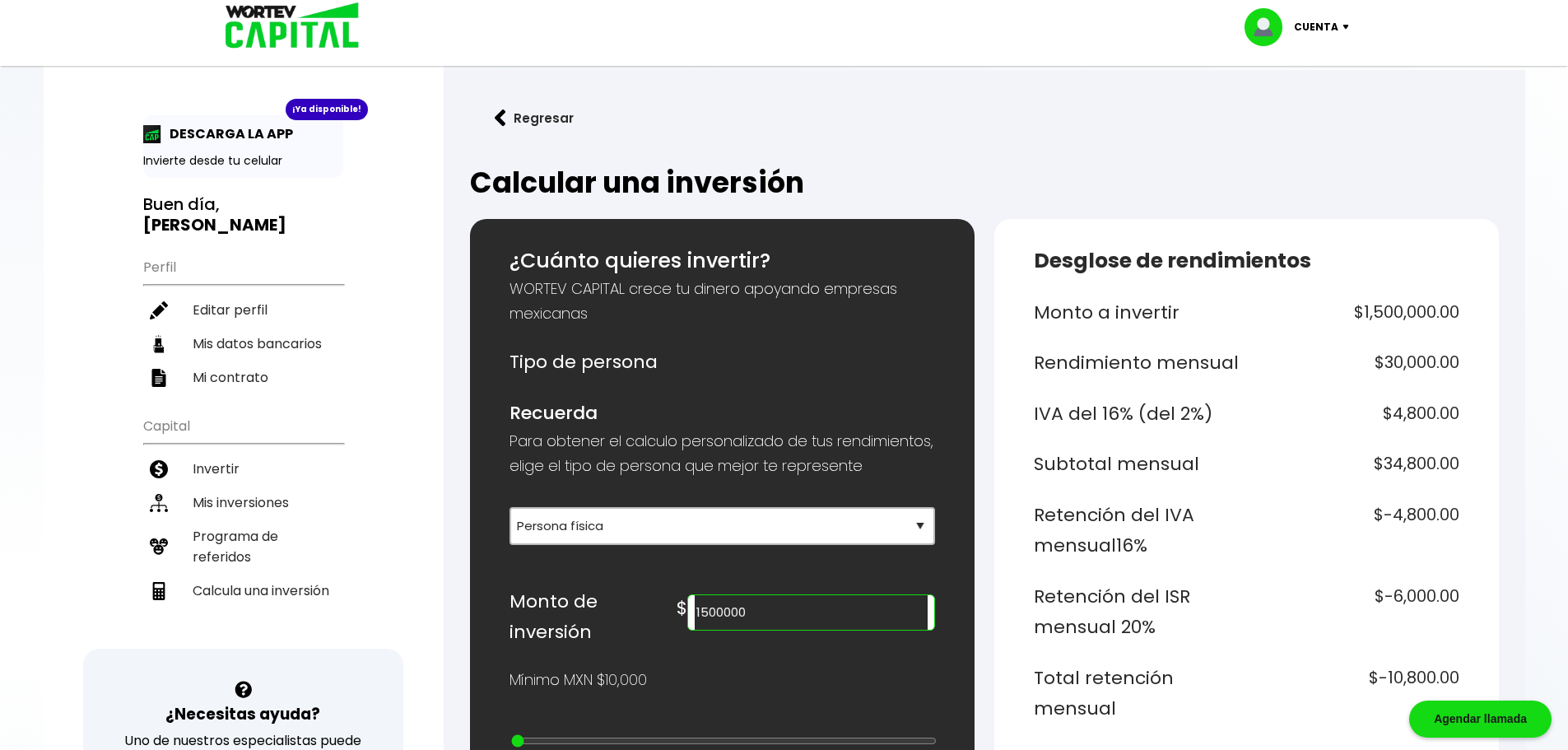
type input "1500000"
click at [1329, 26] on p "Cuenta" at bounding box center [1315, 27] width 44 height 24
click at [1299, 114] on li "Cerrar sesión" at bounding box center [1299, 110] width 132 height 34
